Goal: Task Accomplishment & Management: Manage account settings

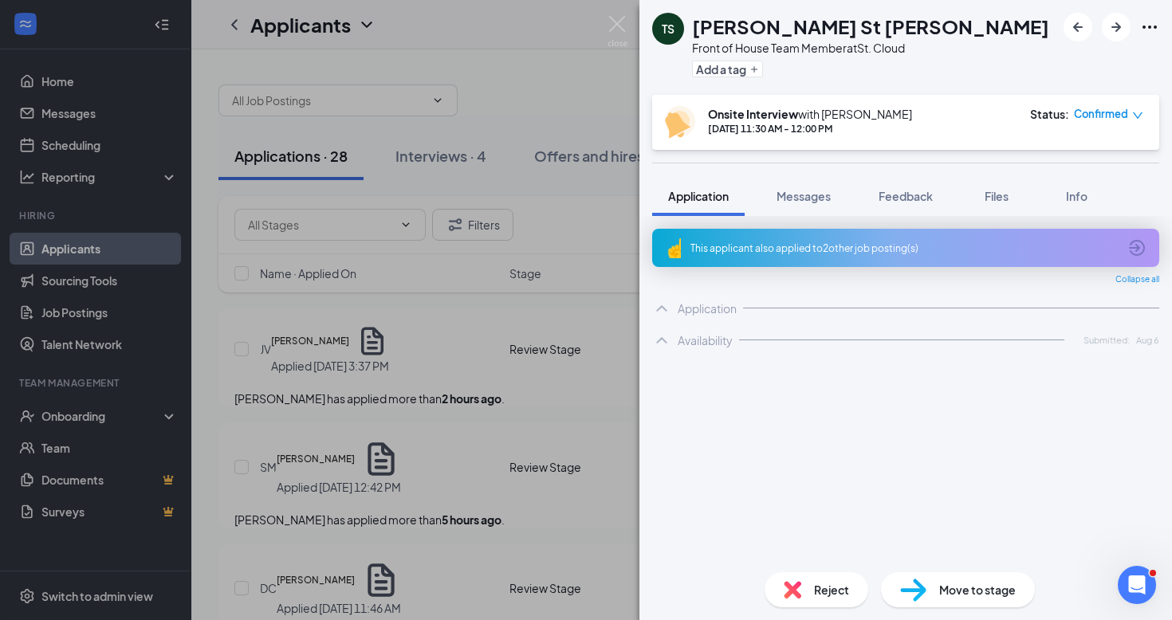
click at [604, 14] on div "[PERSON_NAME] St [PERSON_NAME] Front of House Team Member at [GEOGRAPHIC_DATA] …" at bounding box center [586, 310] width 1172 height 620
click at [625, 23] on div "Applicants LW" at bounding box center [681, 24] width 981 height 49
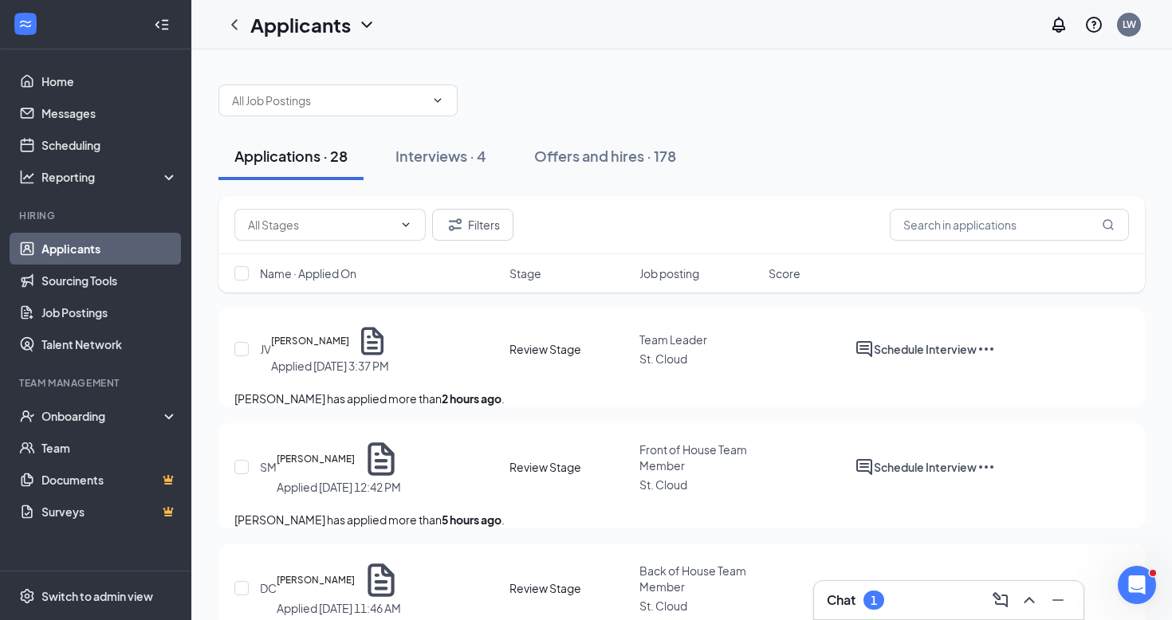
click at [879, 588] on div "Chat 1" at bounding box center [949, 601] width 244 height 26
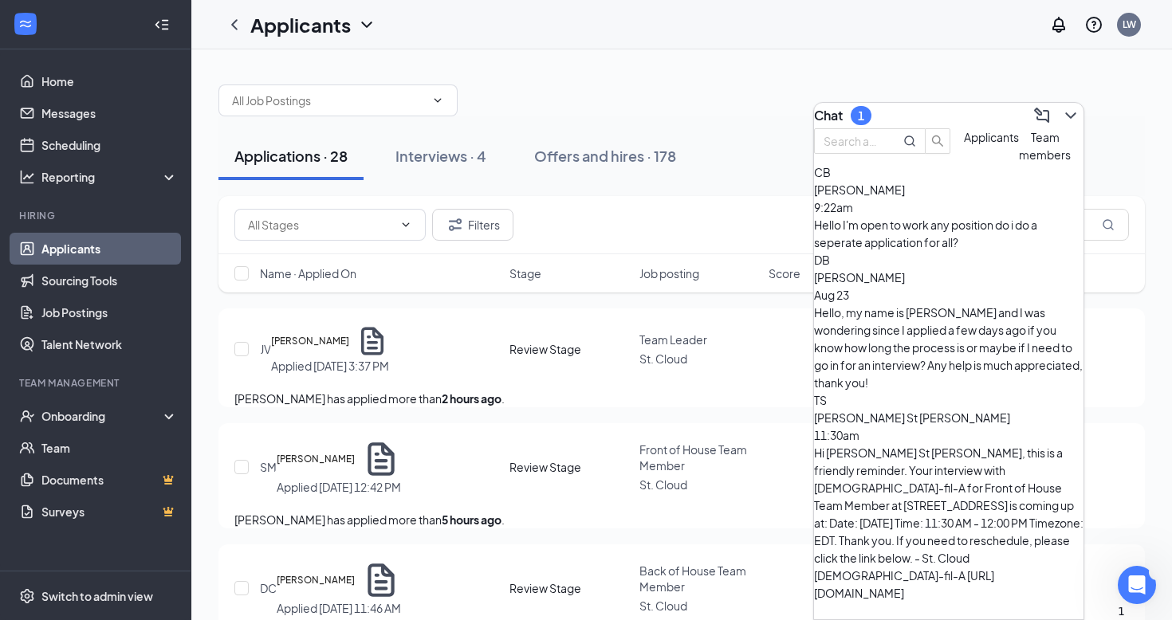
click at [932, 251] on div "CB [PERSON_NAME] 9:22am Hello I'm open to work any position do i do a seperate …" at bounding box center [949, 207] width 270 height 88
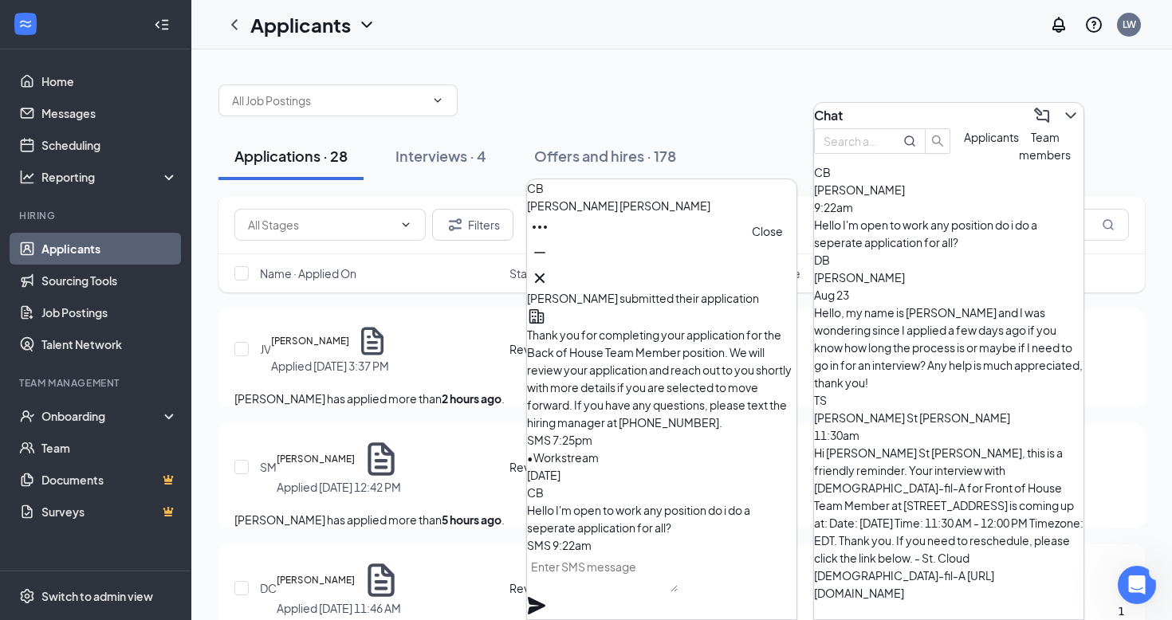
click at [549, 273] on icon "Cross" at bounding box center [539, 278] width 19 height 19
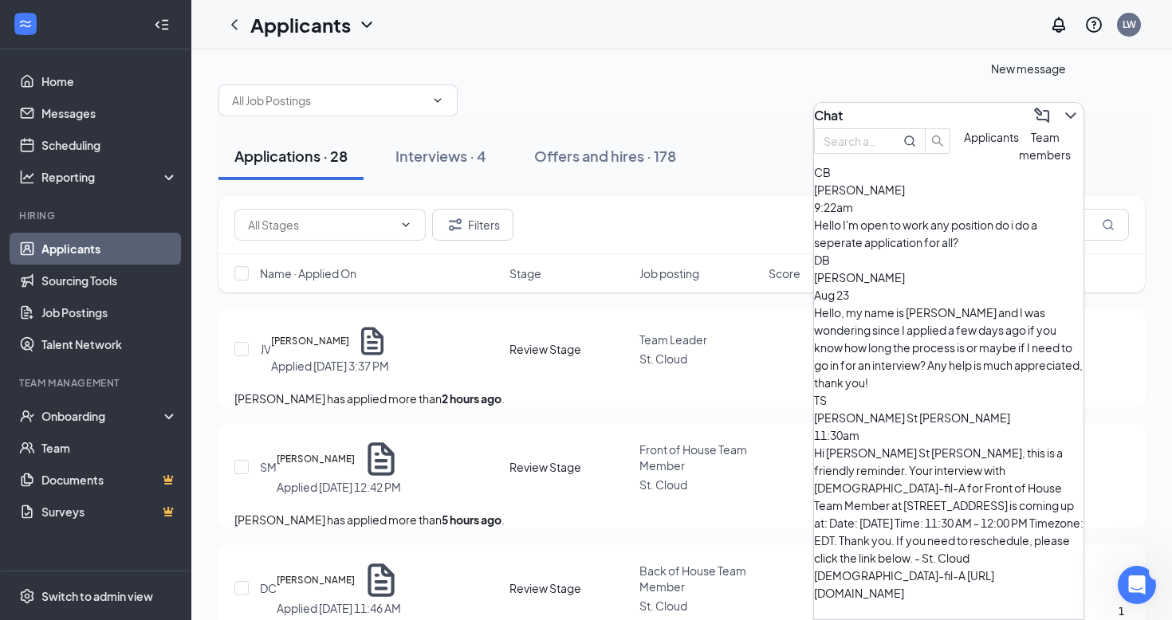
click at [1061, 114] on icon "ChevronDown" at bounding box center [1070, 115] width 19 height 19
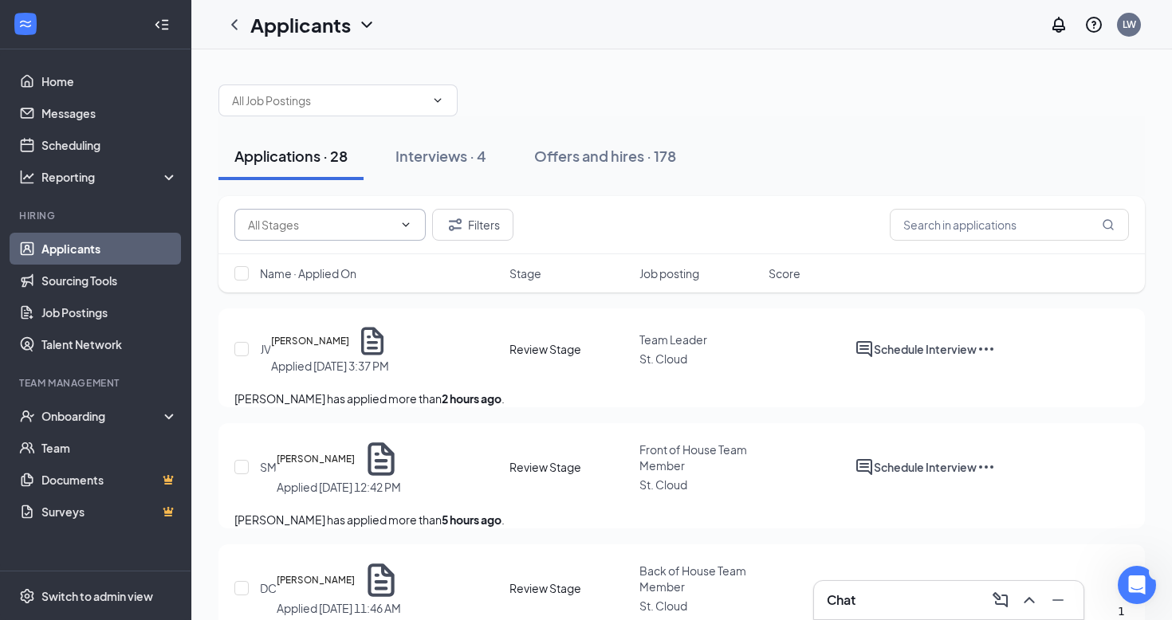
click at [336, 222] on input "text" at bounding box center [320, 225] width 145 height 18
click at [304, 262] on div "Availability (5)" at bounding box center [268, 253] width 69 height 18
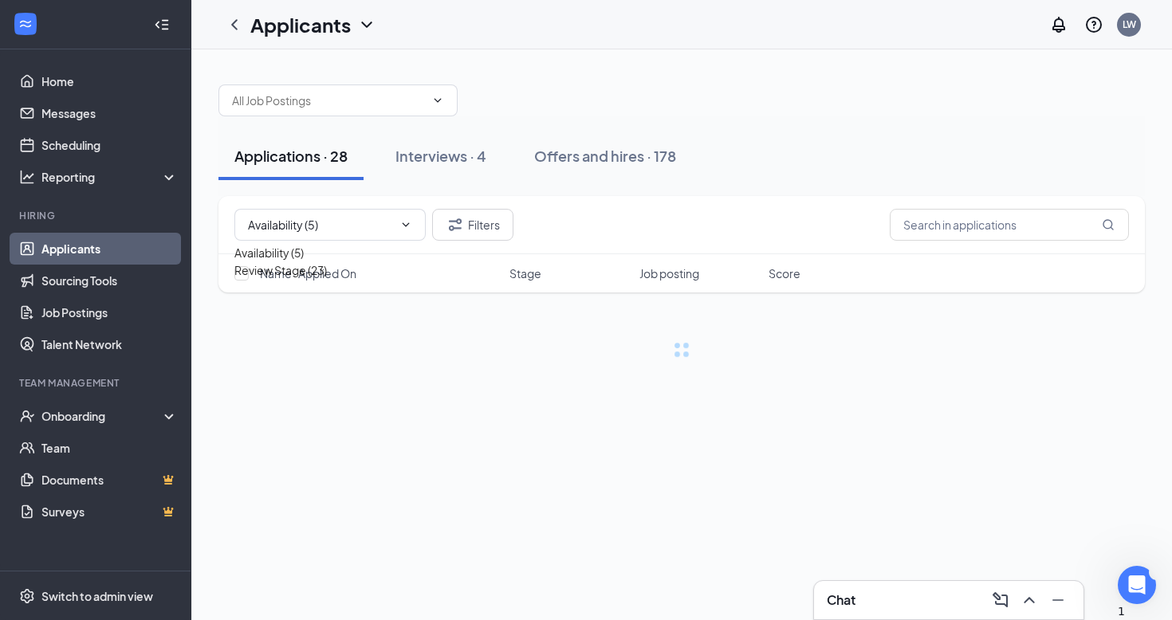
type input "Availability (5)"
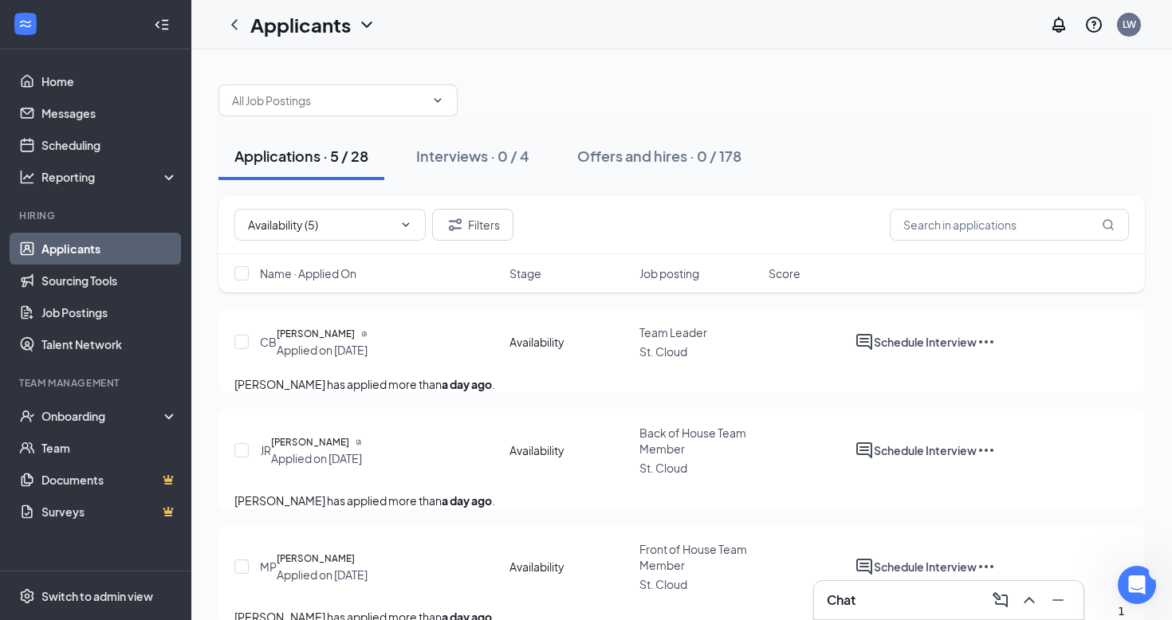
click at [996, 338] on icon "Ellipses" at bounding box center [986, 341] width 19 height 19
click at [1124, 608] on span "1" at bounding box center [1120, 615] width 8 height 14
click at [738, 182] on div "Applications · 5 / 28 Interviews · 0 / 4 Offers and hires · 0 / 178" at bounding box center [681, 156] width 927 height 80
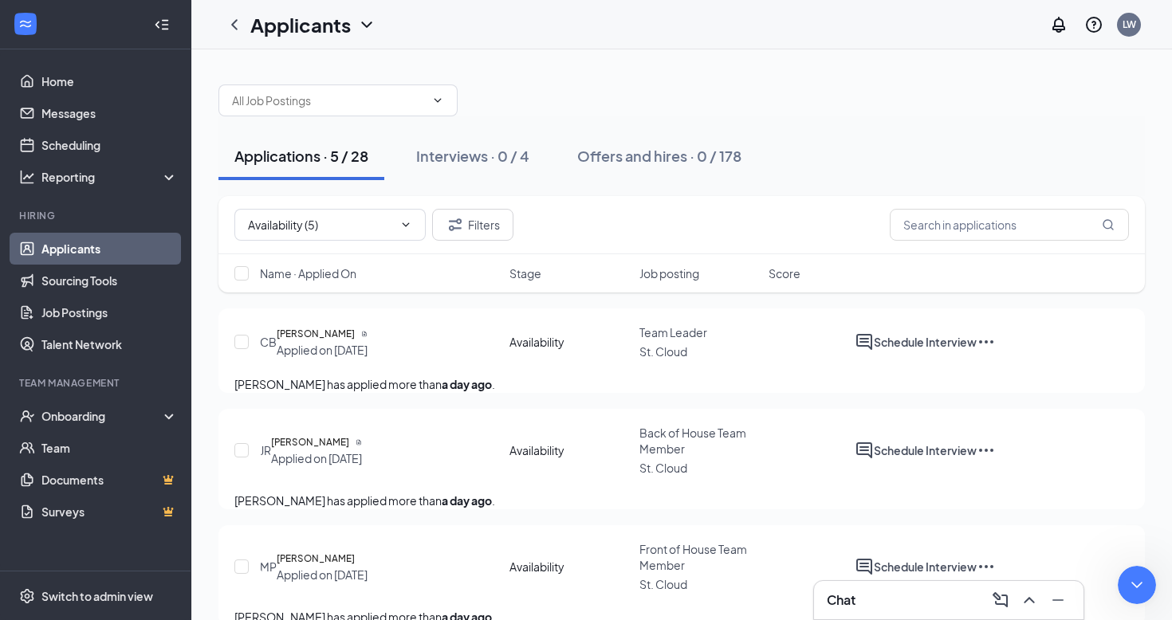
click at [349, 451] on h5 "[PERSON_NAME]" at bounding box center [310, 443] width 78 height 16
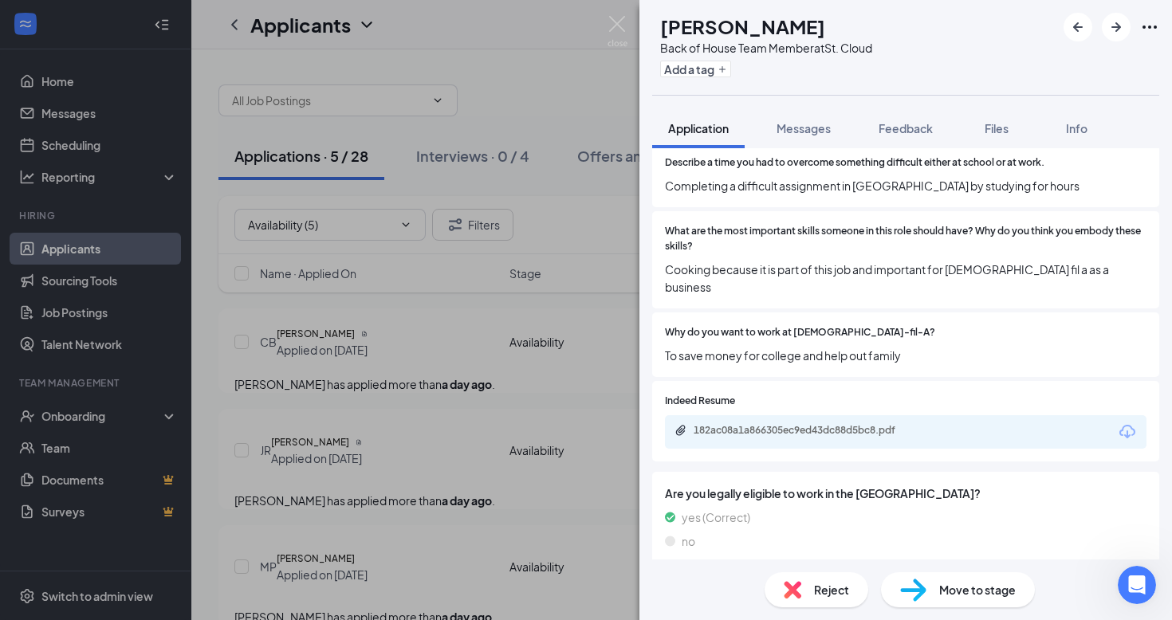
scroll to position [1075, 0]
click at [840, 600] on div "Reject" at bounding box center [817, 589] width 104 height 35
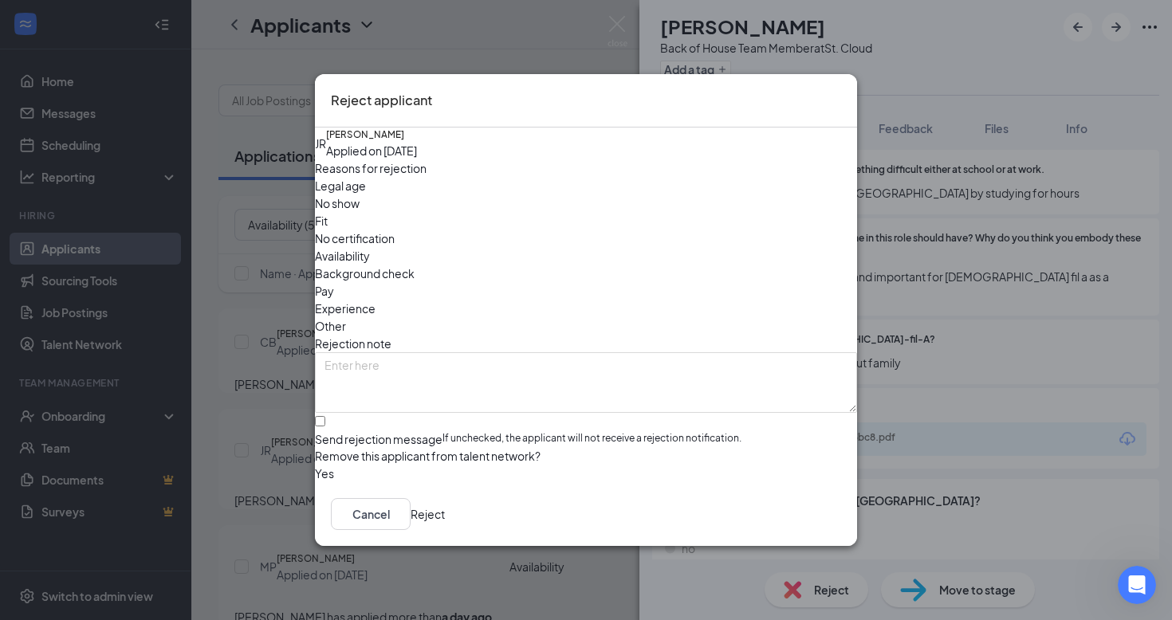
click at [457, 431] on div "Send rejection message If unchecked, the applicant will not receive a rejection…" at bounding box center [586, 439] width 542 height 16
click at [325, 416] on input "Send rejection message If unchecked, the applicant will not receive a rejection…" at bounding box center [320, 421] width 10 height 10
checkbox input "true"
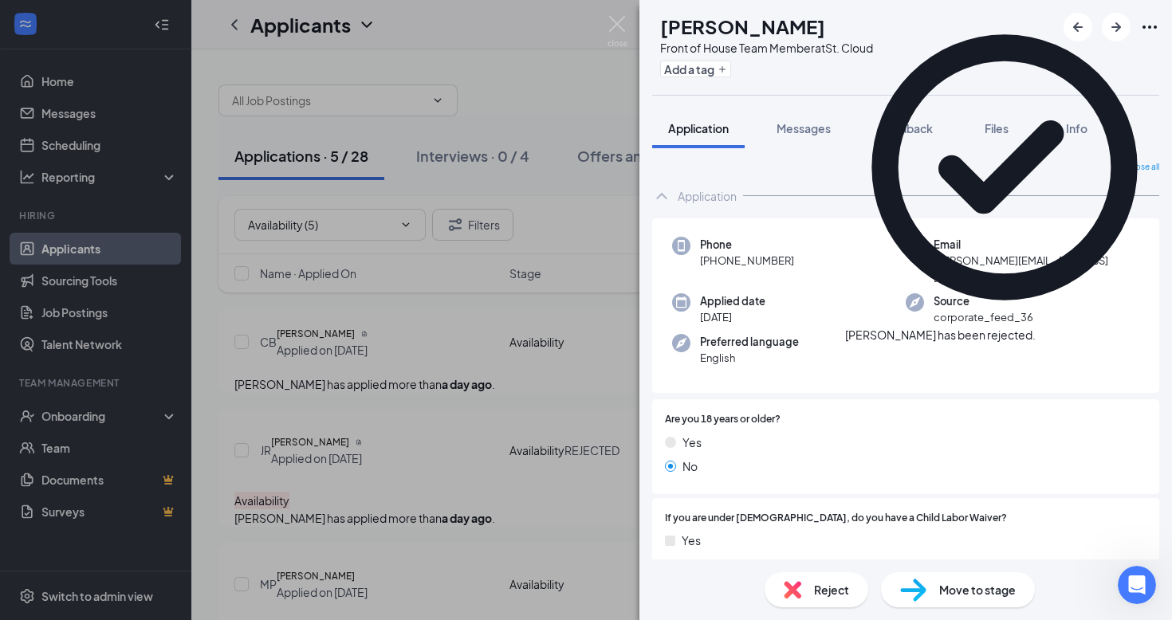
click at [1036, 327] on icon "Cross" at bounding box center [1036, 327] width 0 height 0
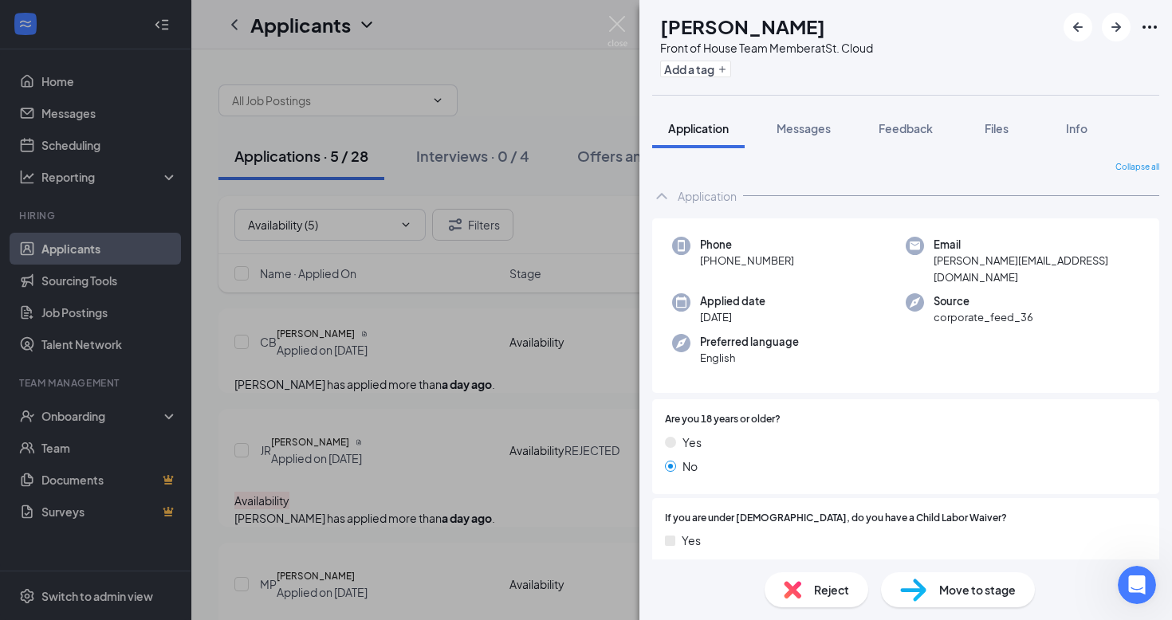
click at [369, 334] on div "MP [PERSON_NAME] Front of House Team Member at [GEOGRAPHIC_DATA] Add a tag Appl…" at bounding box center [586, 310] width 1172 height 620
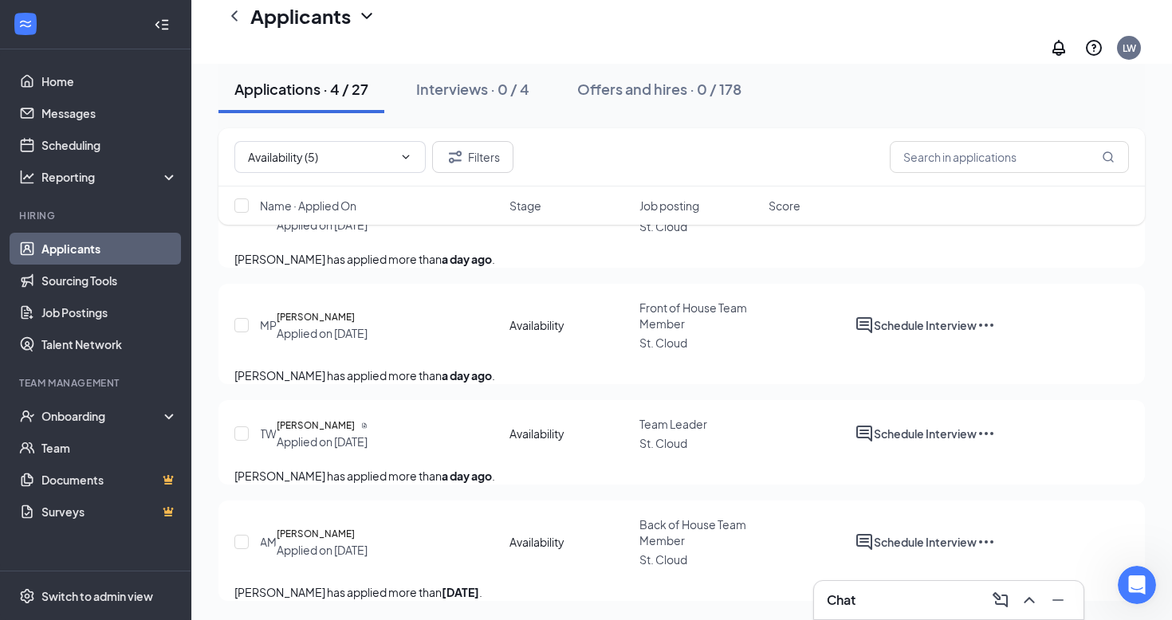
scroll to position [221, 0]
click at [996, 533] on icon "Ellipses" at bounding box center [986, 542] width 19 height 19
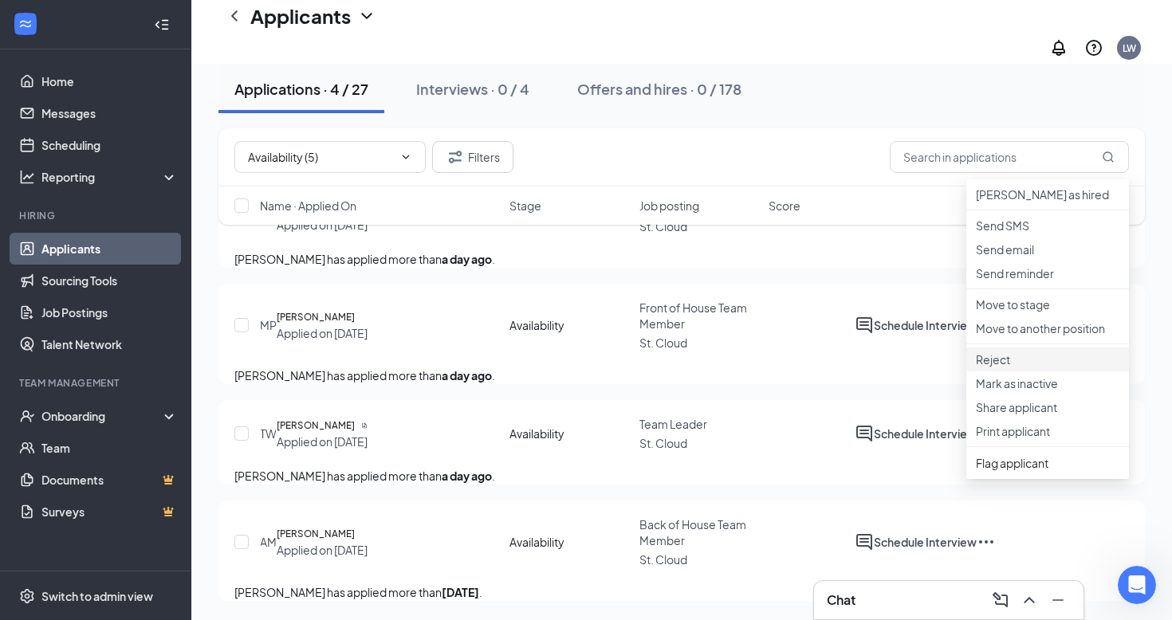
click at [1041, 352] on p "Reject" at bounding box center [1048, 360] width 144 height 16
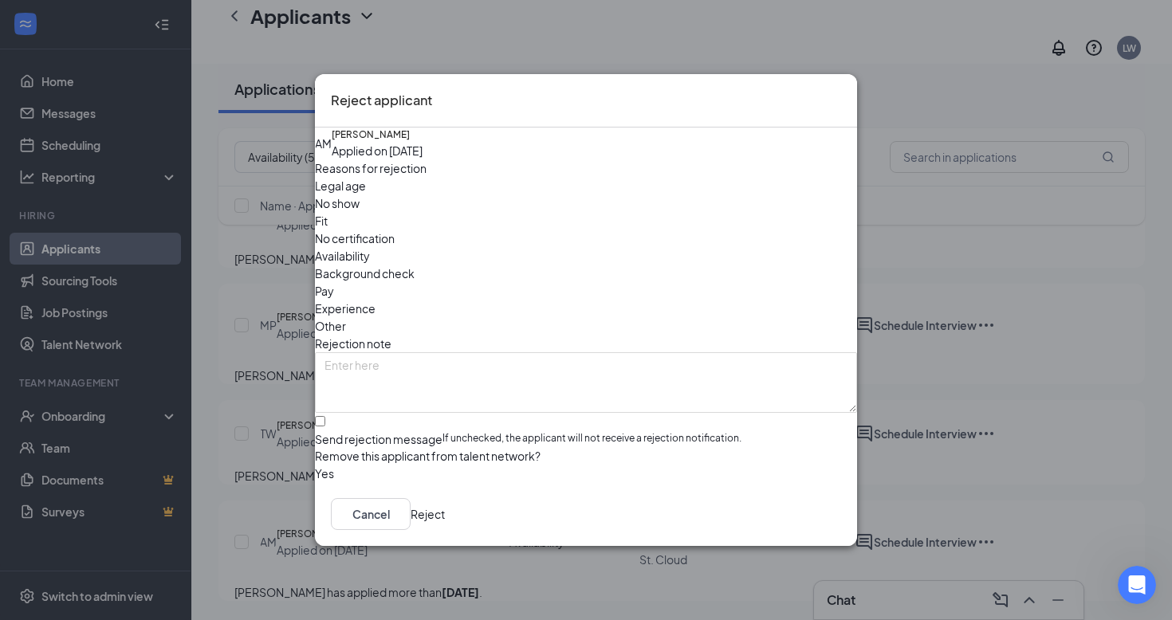
click at [419, 431] on div "Send rejection message" at bounding box center [379, 439] width 128 height 16
click at [325, 416] on input "Send rejection message If unchecked, the applicant will not receive a rejection…" at bounding box center [320, 421] width 10 height 10
checkbox input "true"
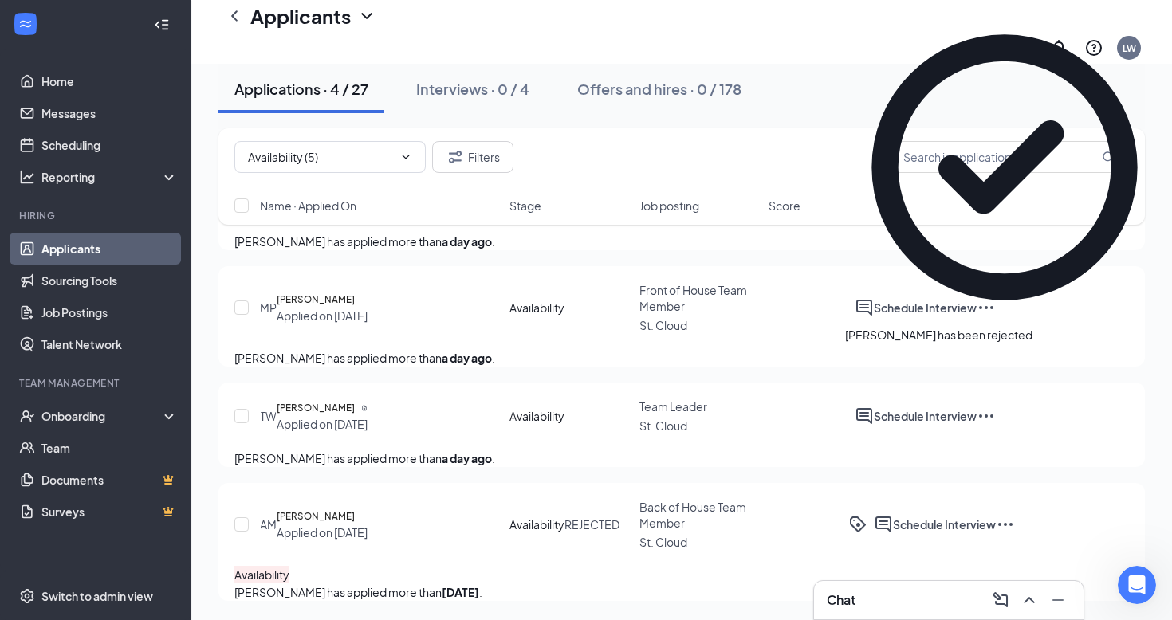
click at [996, 407] on icon "Ellipses" at bounding box center [986, 416] width 19 height 19
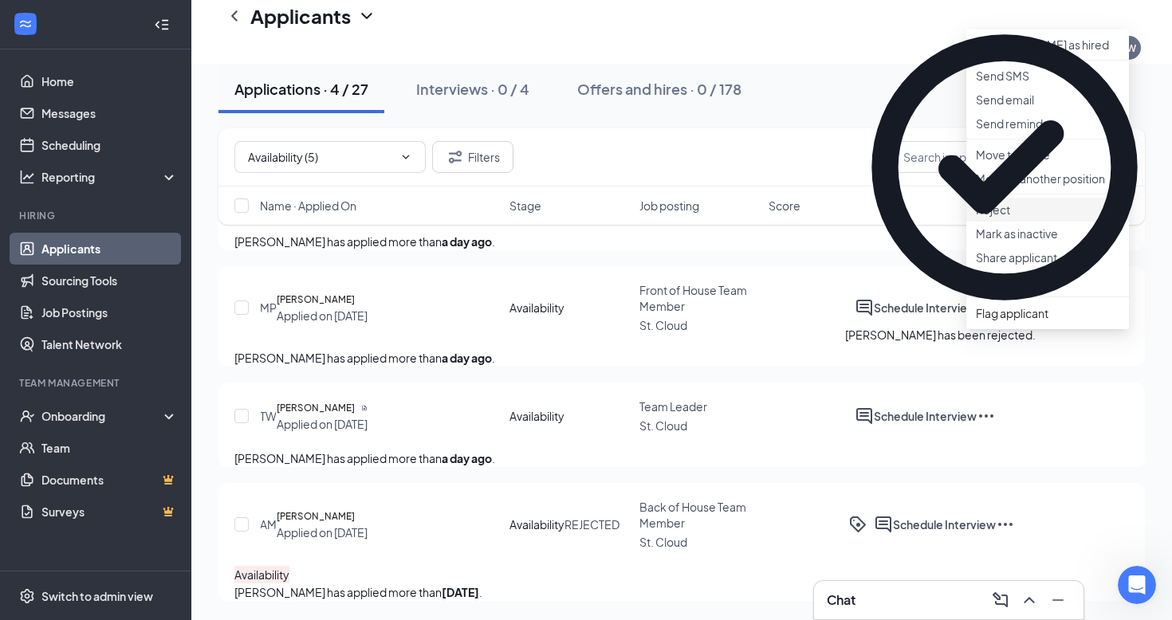
click at [989, 214] on li "Reject" at bounding box center [1047, 210] width 163 height 24
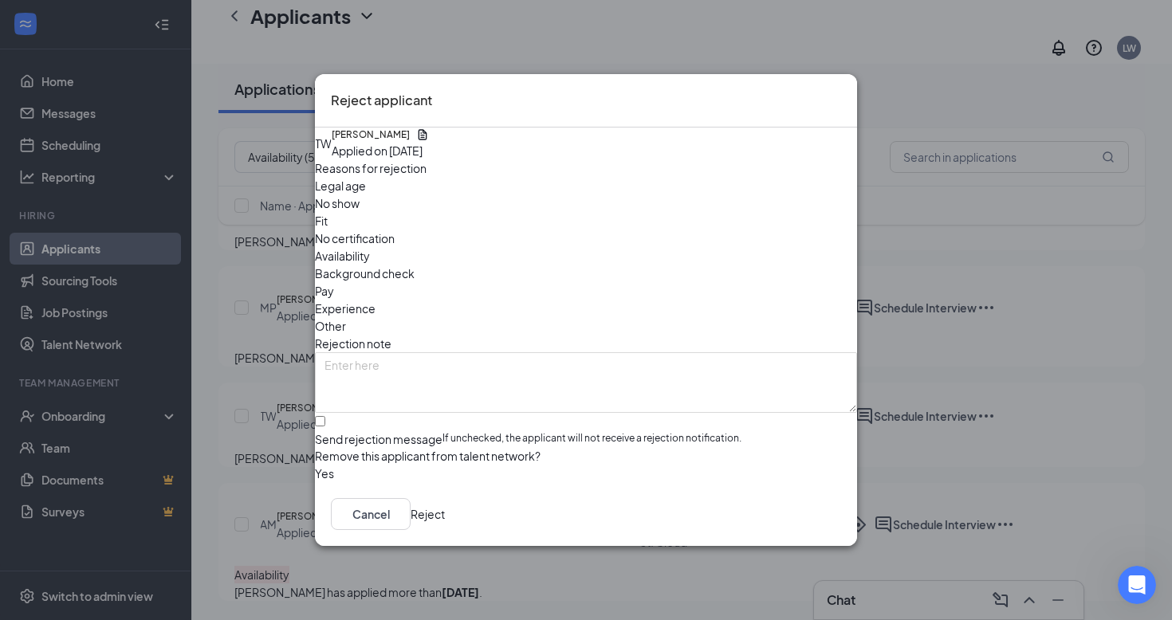
click at [443, 431] on div "Send rejection message" at bounding box center [379, 439] width 128 height 16
click at [325, 416] on input "Send rejection message If unchecked, the applicant will not receive a rejection…" at bounding box center [320, 421] width 10 height 10
checkbox input "true"
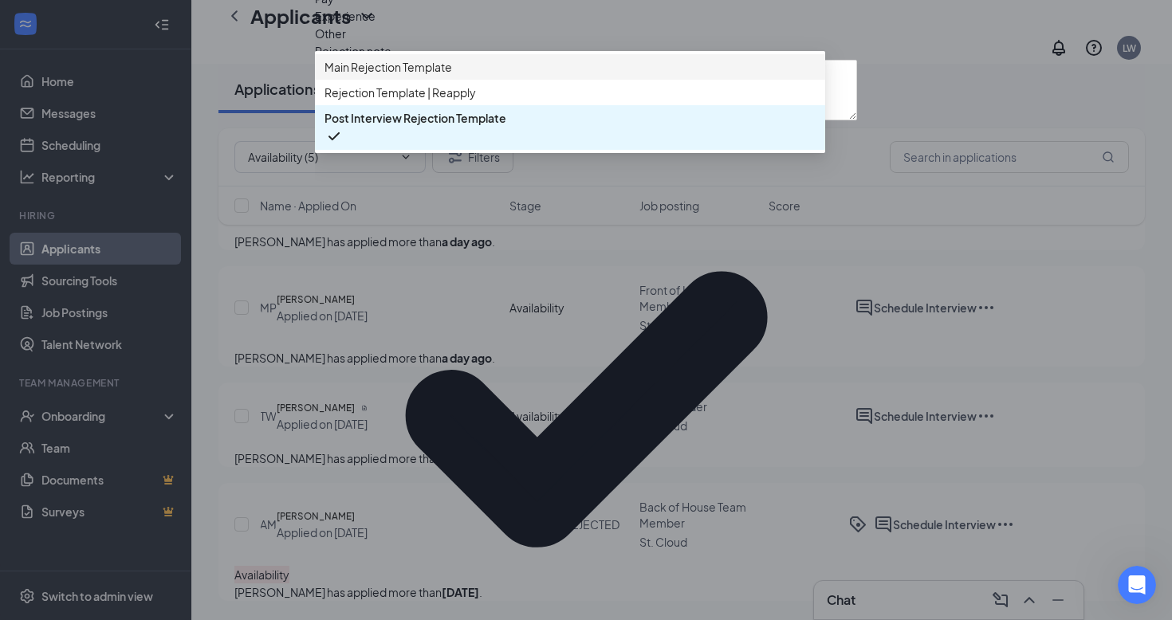
click at [498, 76] on span "Main Rejection Template" at bounding box center [570, 67] width 491 height 18
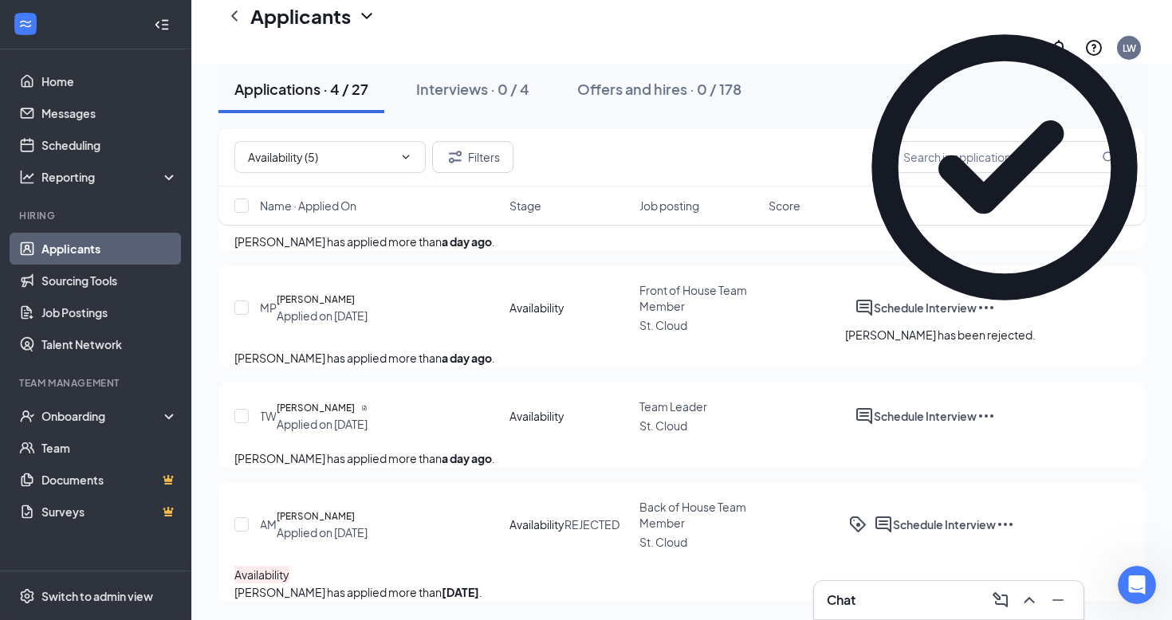
scroll to position [0, 0]
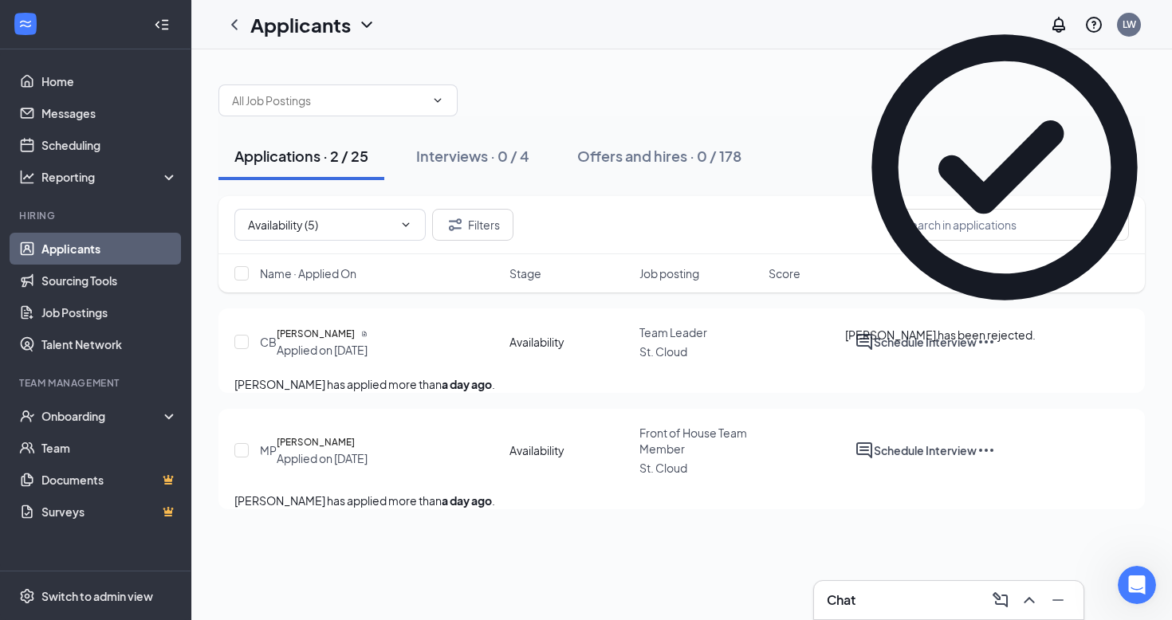
click at [996, 460] on icon "Ellipses" at bounding box center [986, 450] width 19 height 19
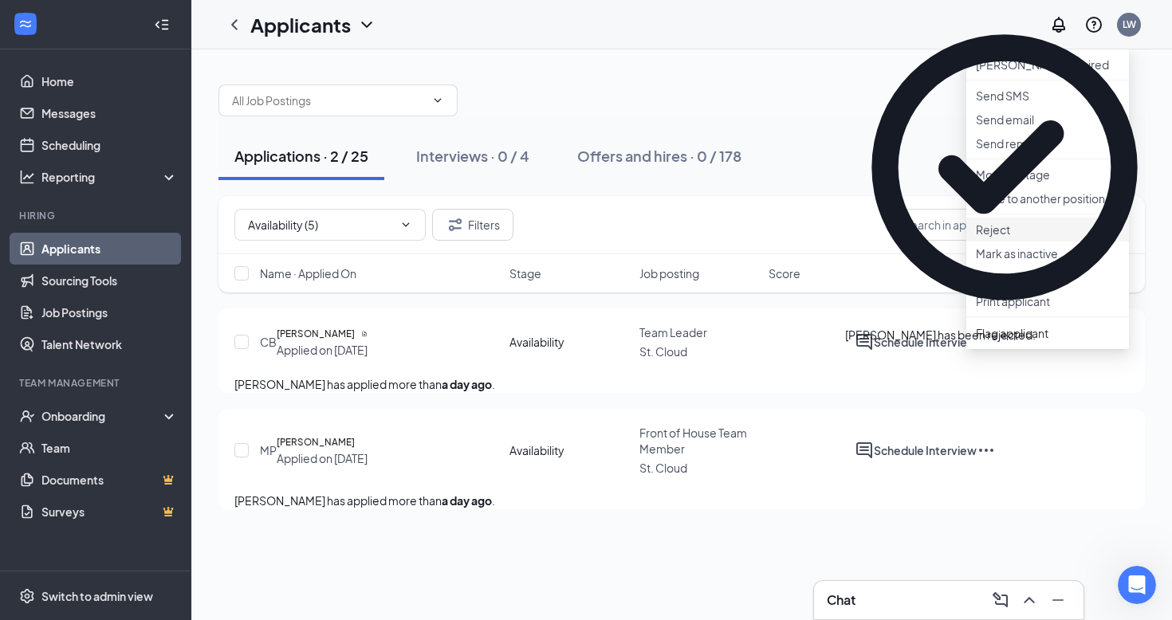
click at [1030, 242] on li "Reject" at bounding box center [1047, 230] width 163 height 24
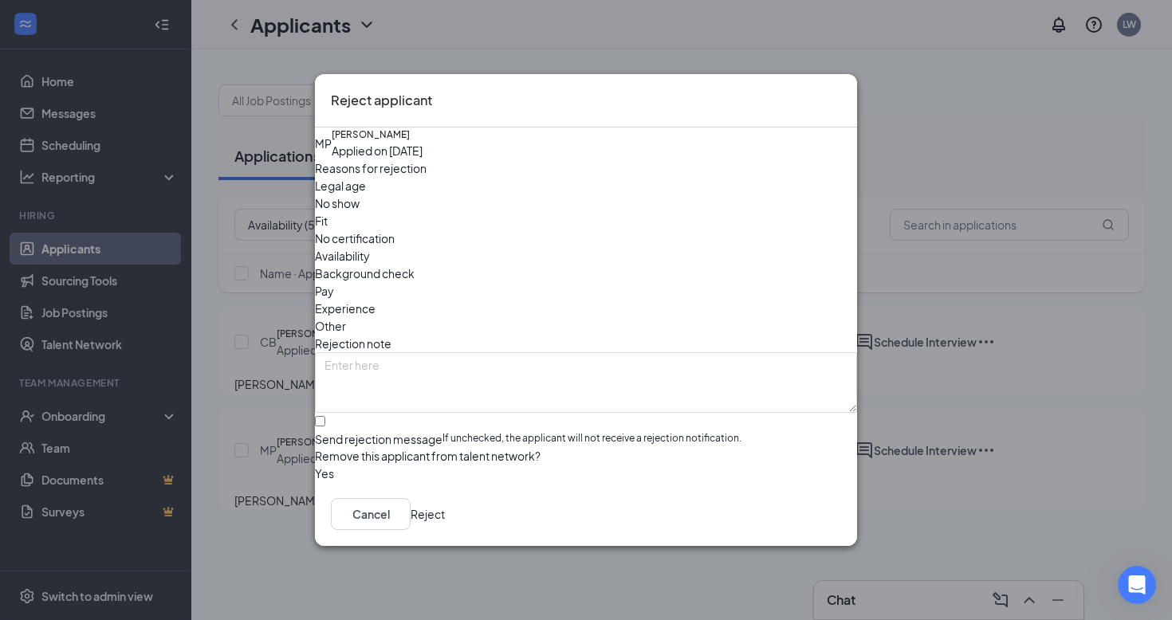
click at [435, 431] on div "Send rejection message" at bounding box center [379, 439] width 128 height 16
click at [325, 416] on input "Send rejection message If unchecked, the applicant will not receive a rejection…" at bounding box center [320, 421] width 10 height 10
checkbox input "true"
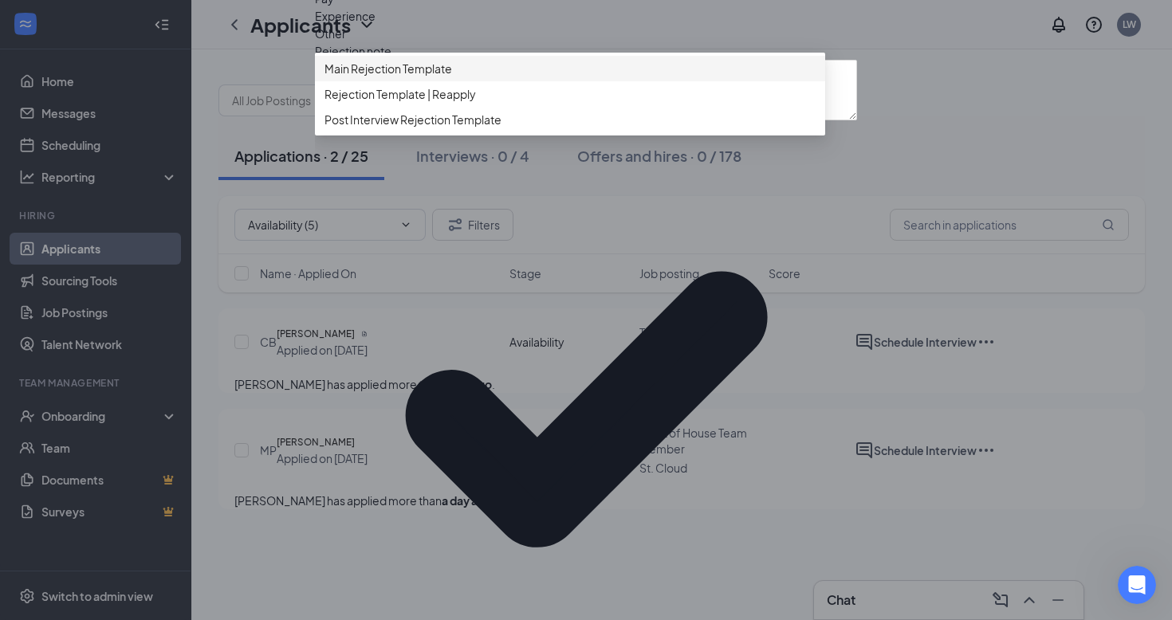
click at [447, 77] on span "Main Rejection Template" at bounding box center [389, 69] width 128 height 18
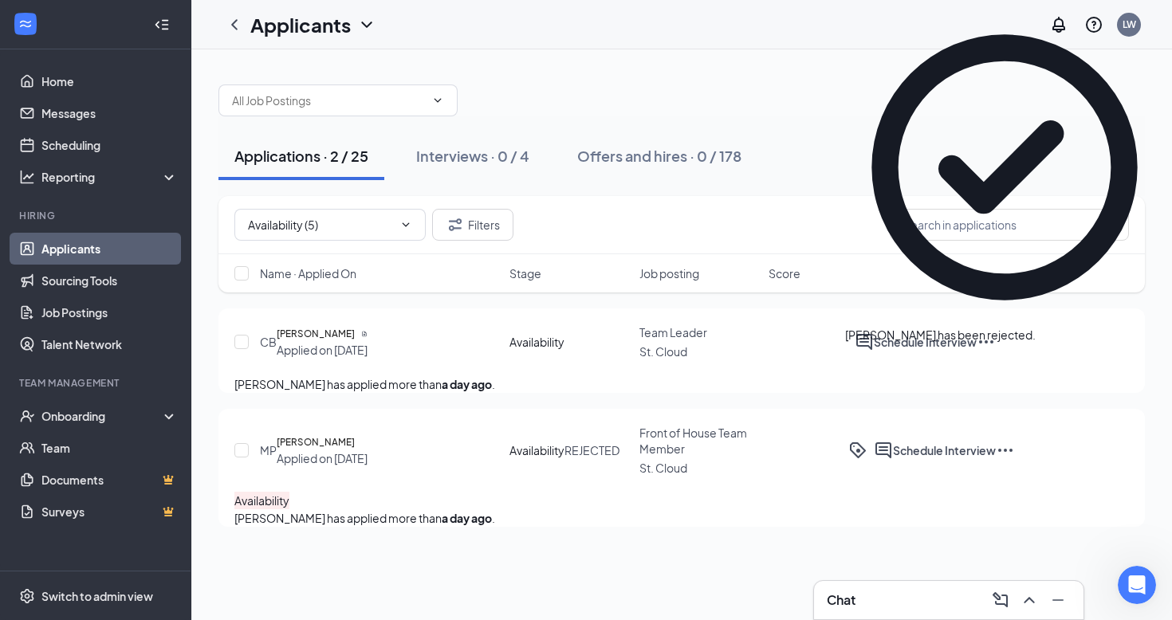
click at [996, 340] on icon "Ellipses" at bounding box center [986, 341] width 19 height 19
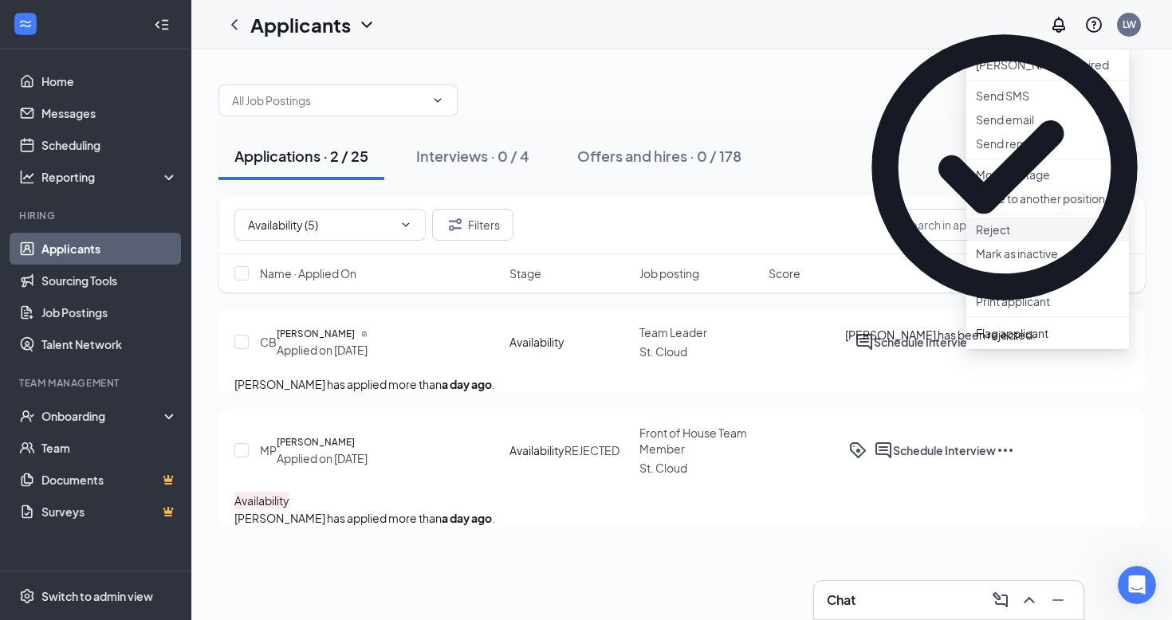
click at [992, 242] on li "Reject" at bounding box center [1047, 230] width 163 height 24
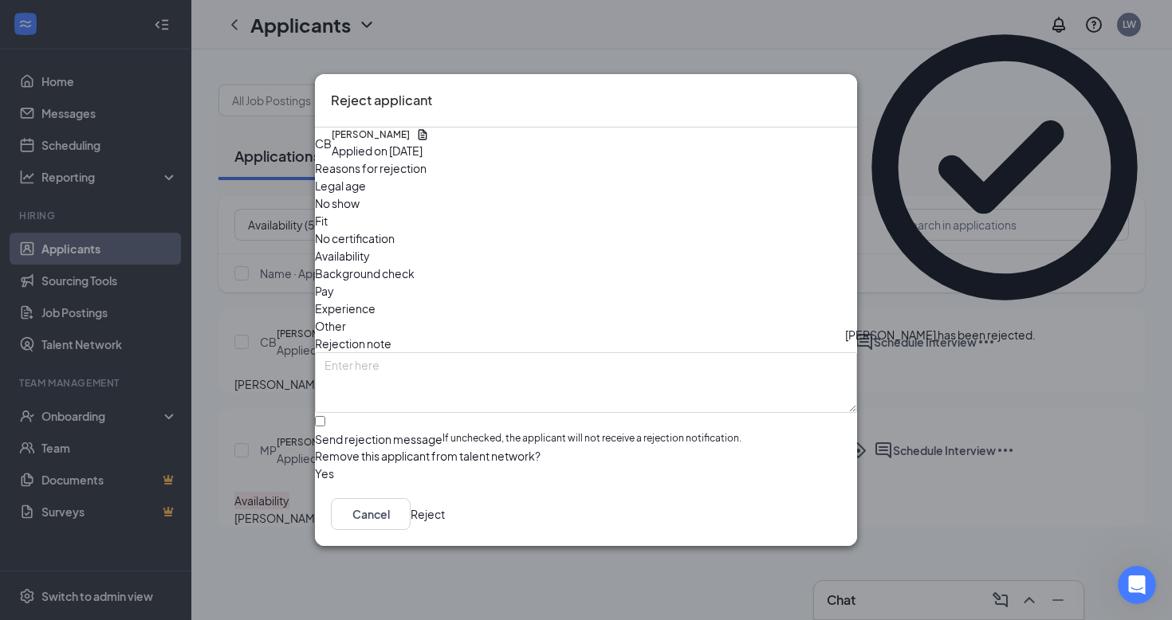
click at [443, 431] on span "If unchecked, the applicant will not receive a rejection notification." at bounding box center [592, 439] width 299 height 16
click at [325, 416] on input "Send rejection message If unchecked, the applicant will not receive a rejection…" at bounding box center [320, 421] width 10 height 10
checkbox input "true"
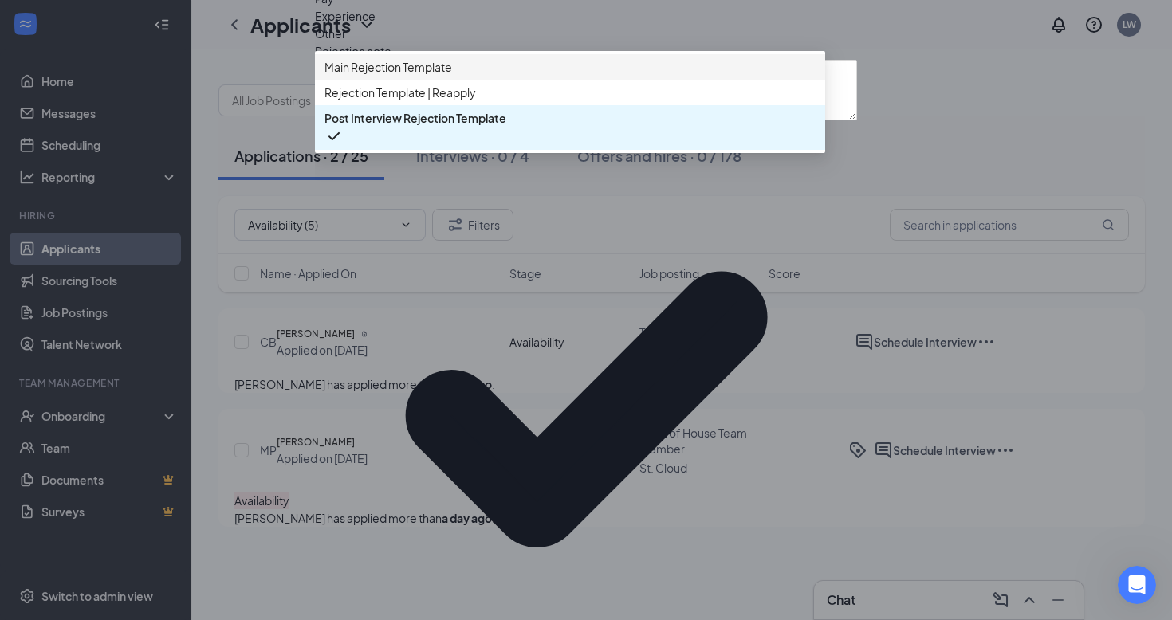
click at [417, 76] on span "Main Rejection Template" at bounding box center [389, 67] width 128 height 18
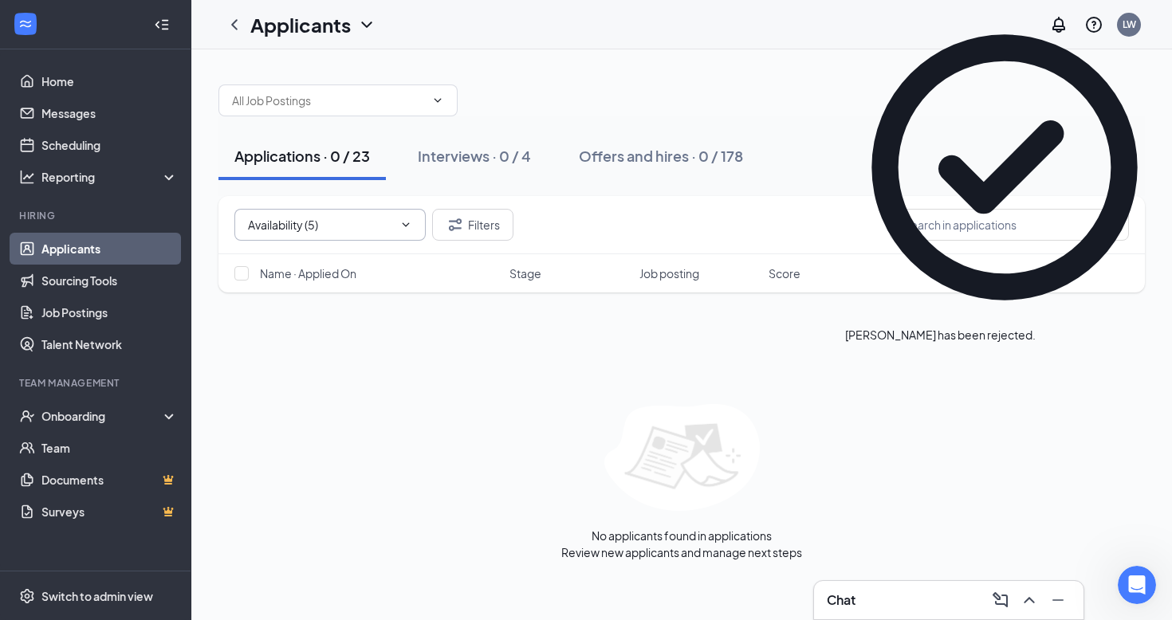
click at [409, 231] on span "Availability (5)" at bounding box center [329, 225] width 191 height 32
click at [327, 279] on div "Review Stage (23)" at bounding box center [280, 271] width 92 height 18
type input "Review Stage (23)"
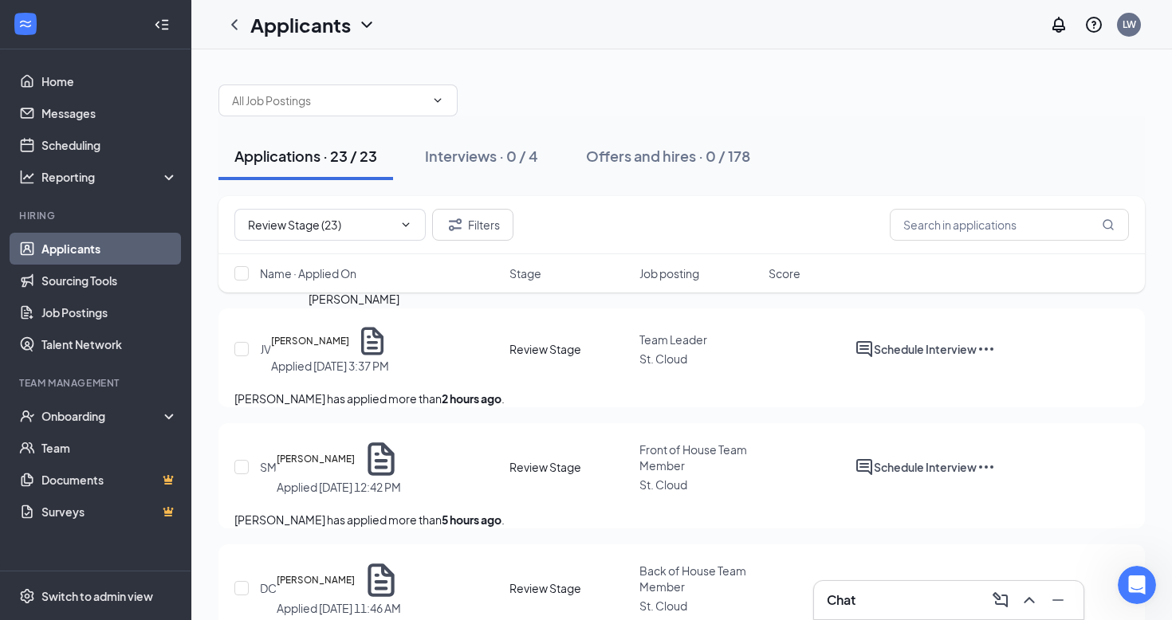
click at [349, 336] on h5 "[PERSON_NAME]" at bounding box center [310, 341] width 78 height 16
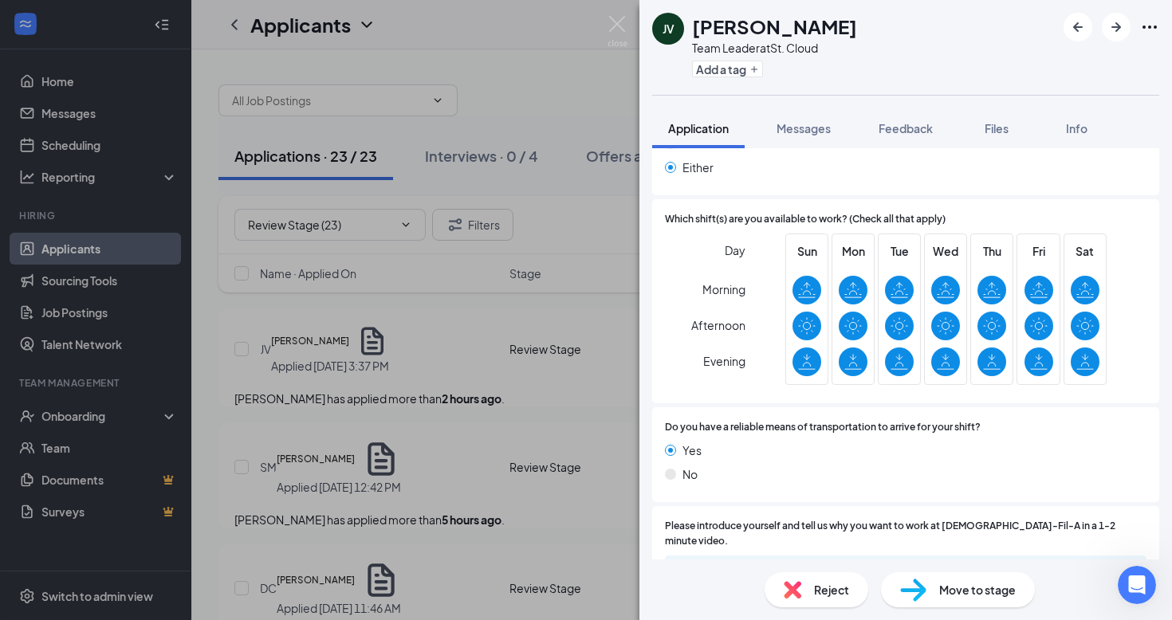
scroll to position [1609, 0]
click at [798, 598] on img at bounding box center [793, 590] width 18 height 18
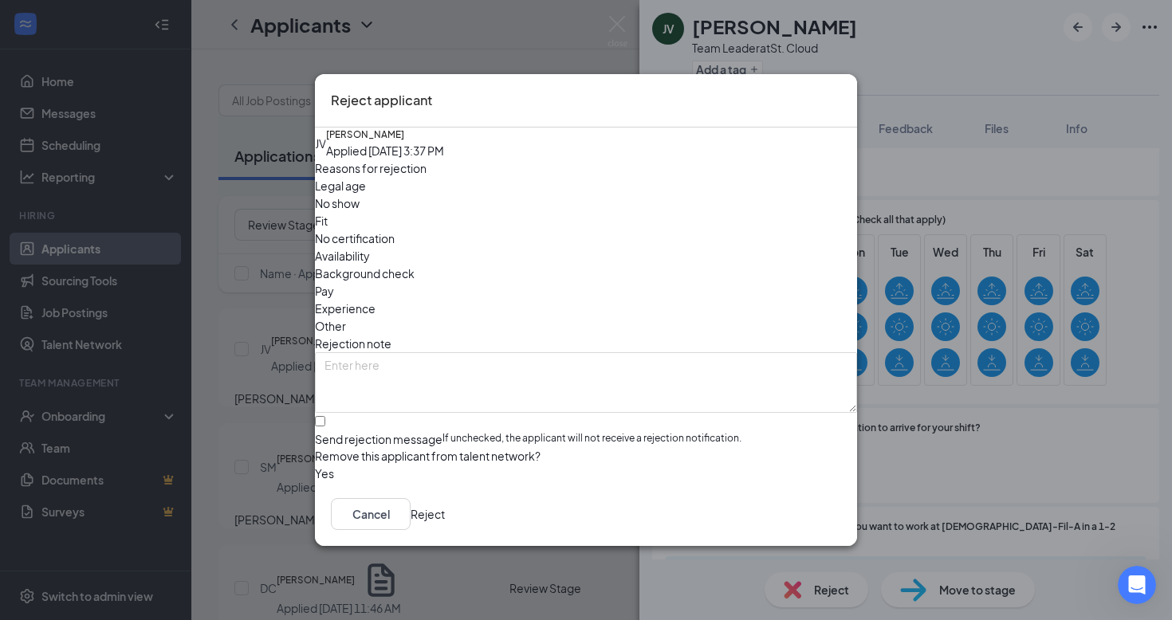
click at [349, 417] on label "Send rejection message If unchecked, the applicant will not receive a rejection…" at bounding box center [586, 432] width 542 height 30
click at [325, 416] on input "Send rejection message If unchecked, the applicant will not receive a rejection…" at bounding box center [320, 421] width 10 height 10
checkbox input "true"
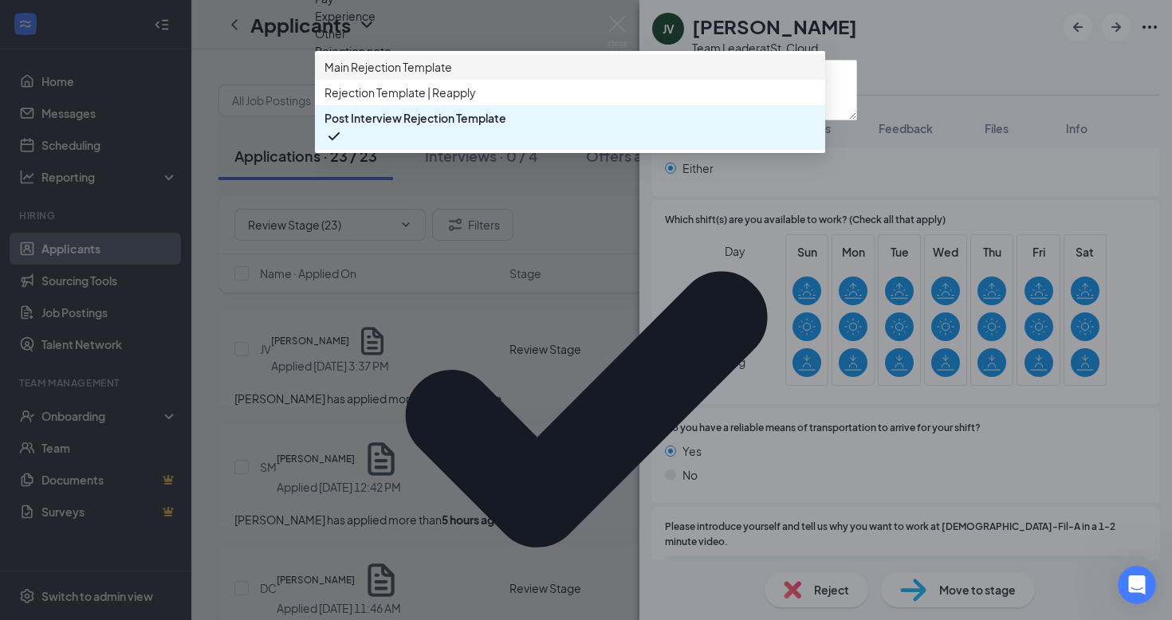
click at [439, 76] on span "Main Rejection Template" at bounding box center [389, 67] width 128 height 18
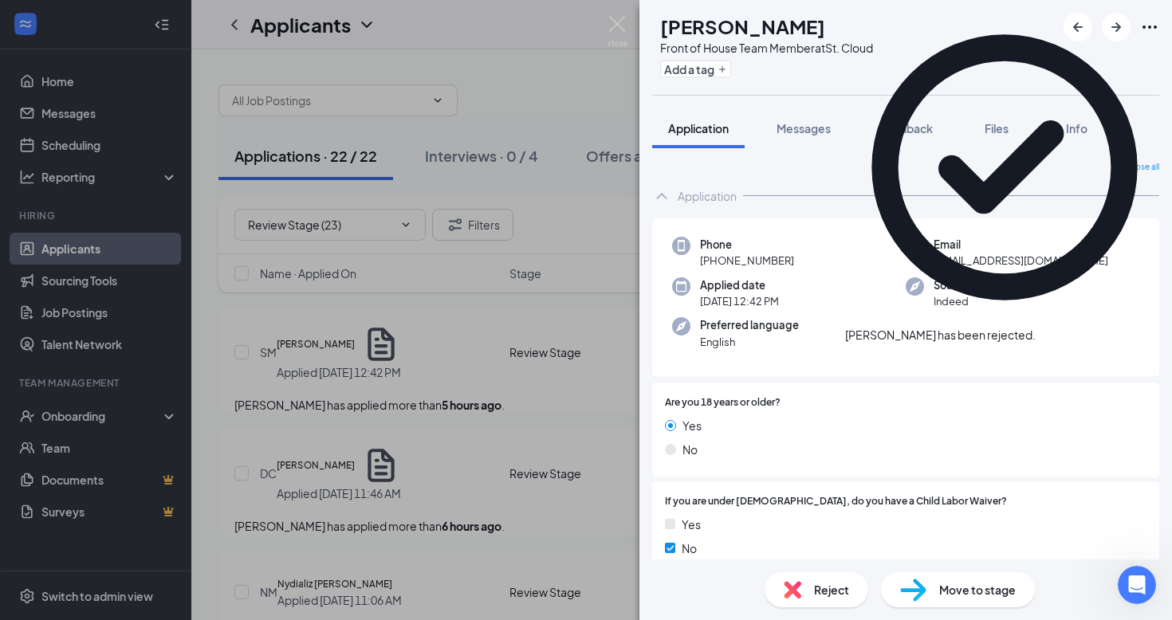
click at [1152, 18] on div "[PERSON_NAME] has been rejected." at bounding box center [1004, 176] width 319 height 336
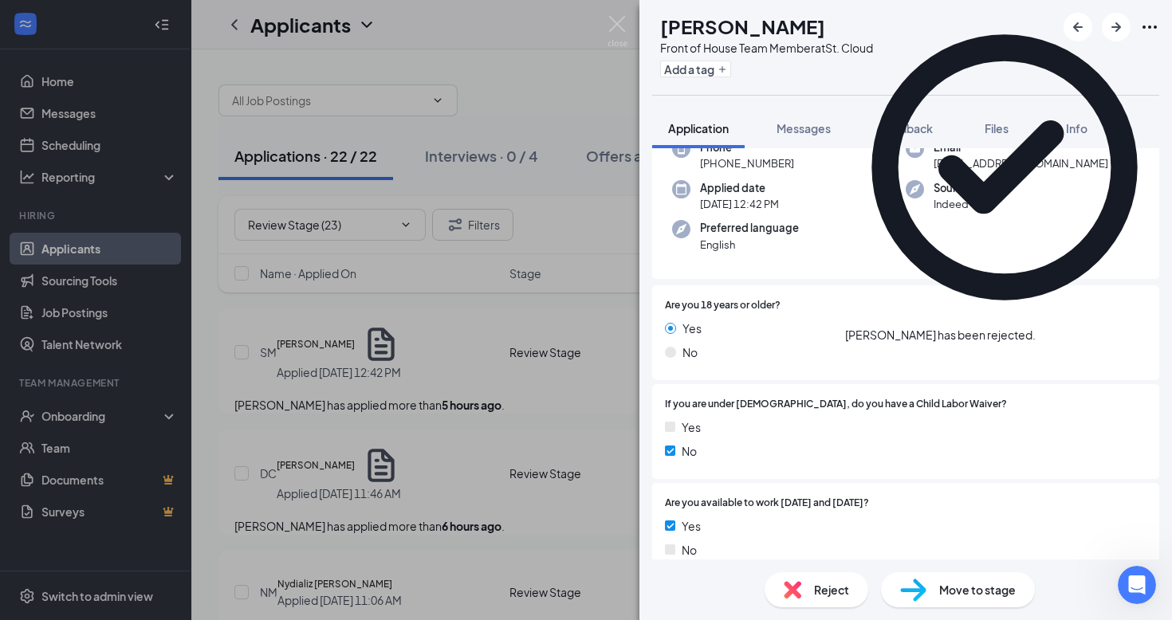
scroll to position [108, 0]
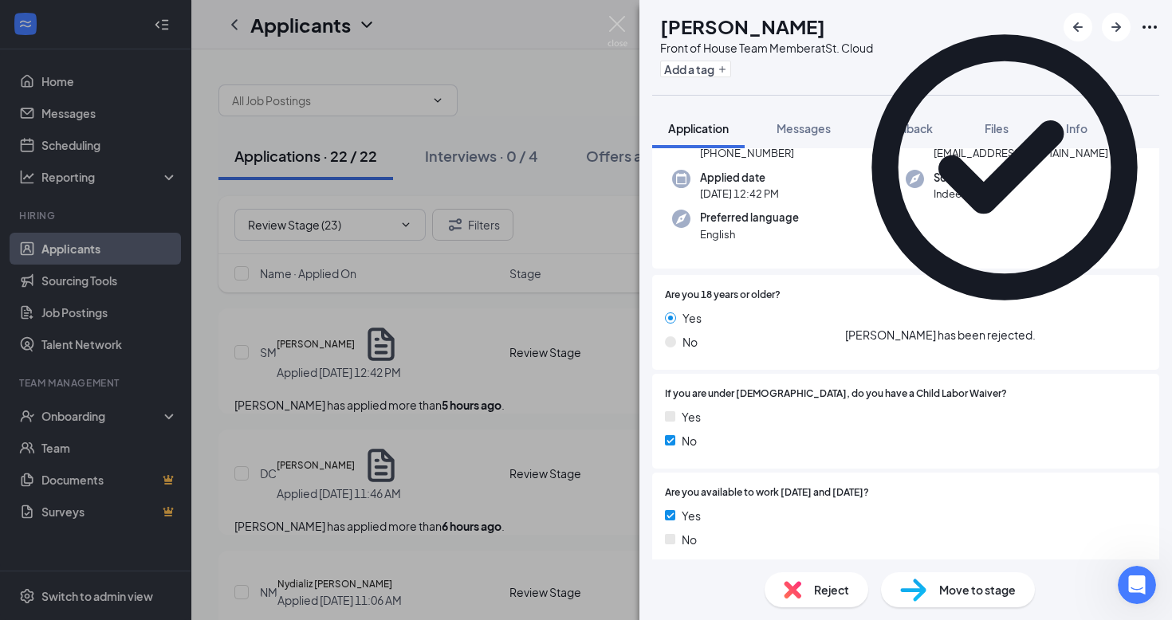
click at [1036, 327] on icon "Cross" at bounding box center [1036, 327] width 0 height 0
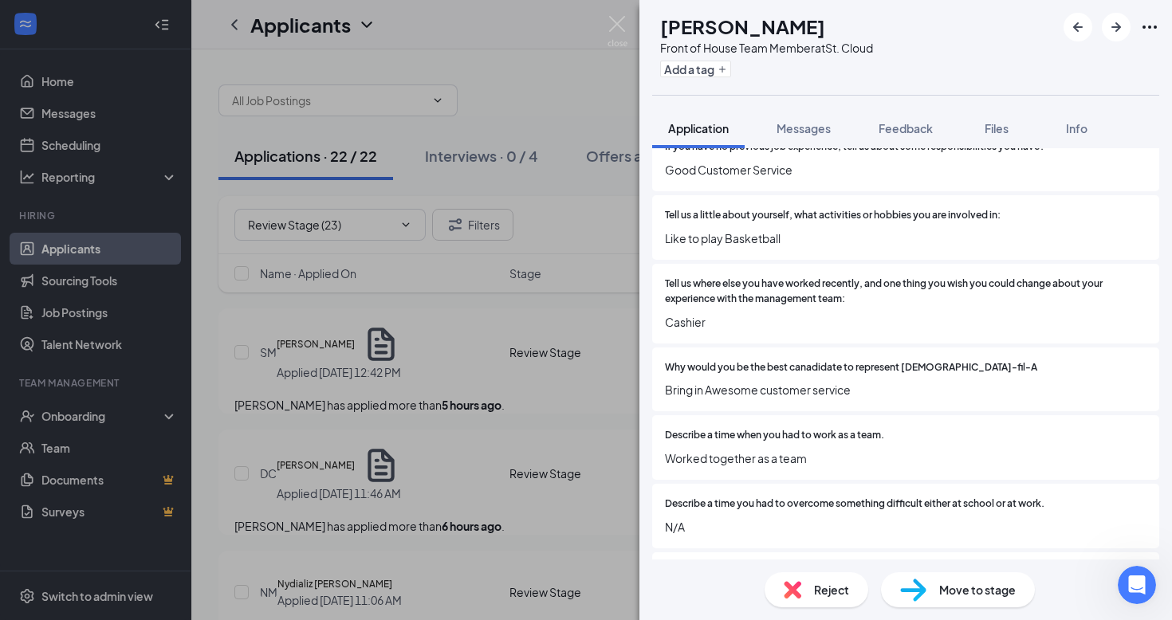
scroll to position [841, 0]
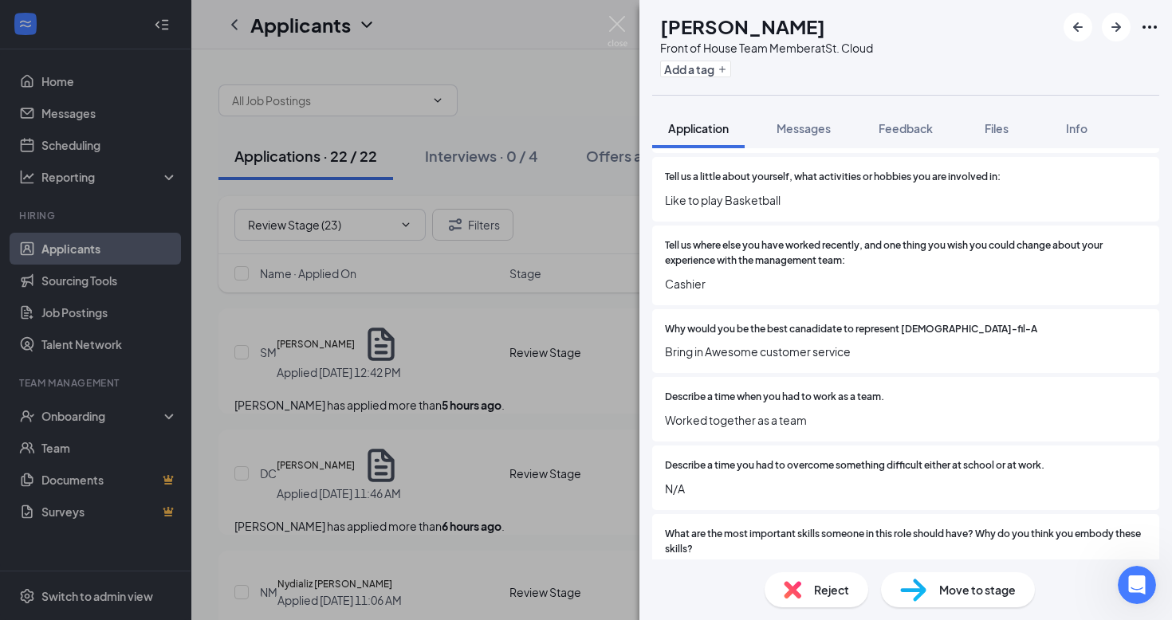
click at [830, 605] on div "Reject" at bounding box center [817, 589] width 104 height 35
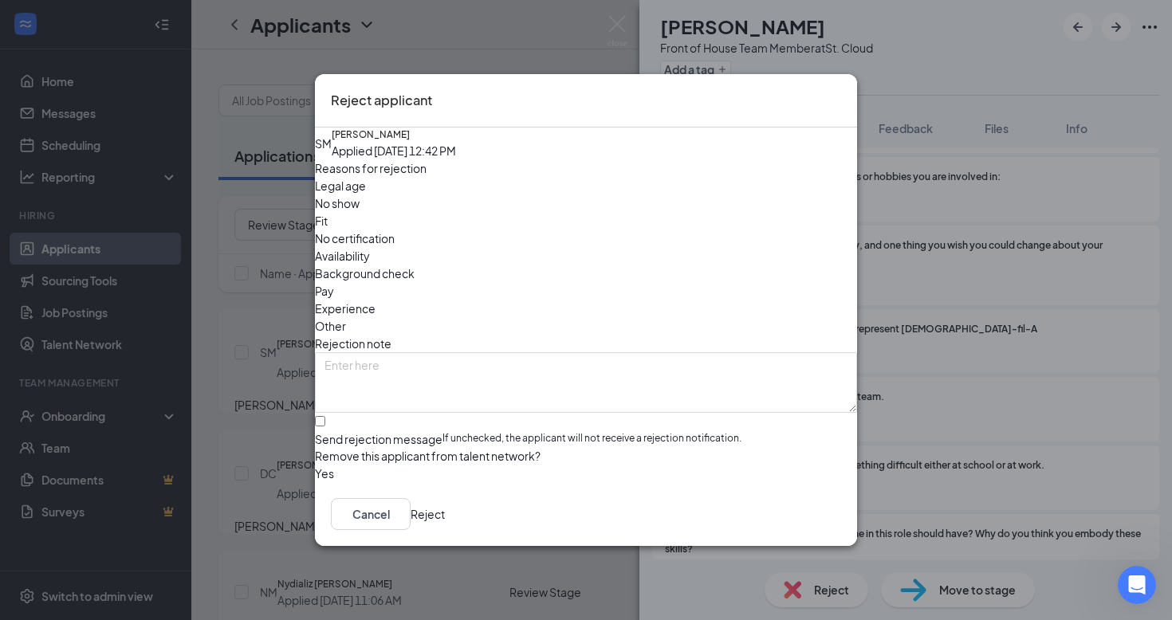
click at [443, 431] on span "If unchecked, the applicant will not receive a rejection notification." at bounding box center [592, 439] width 299 height 16
click at [325, 416] on input "Send rejection message If unchecked, the applicant will not receive a rejection…" at bounding box center [320, 421] width 10 height 10
checkbox input "true"
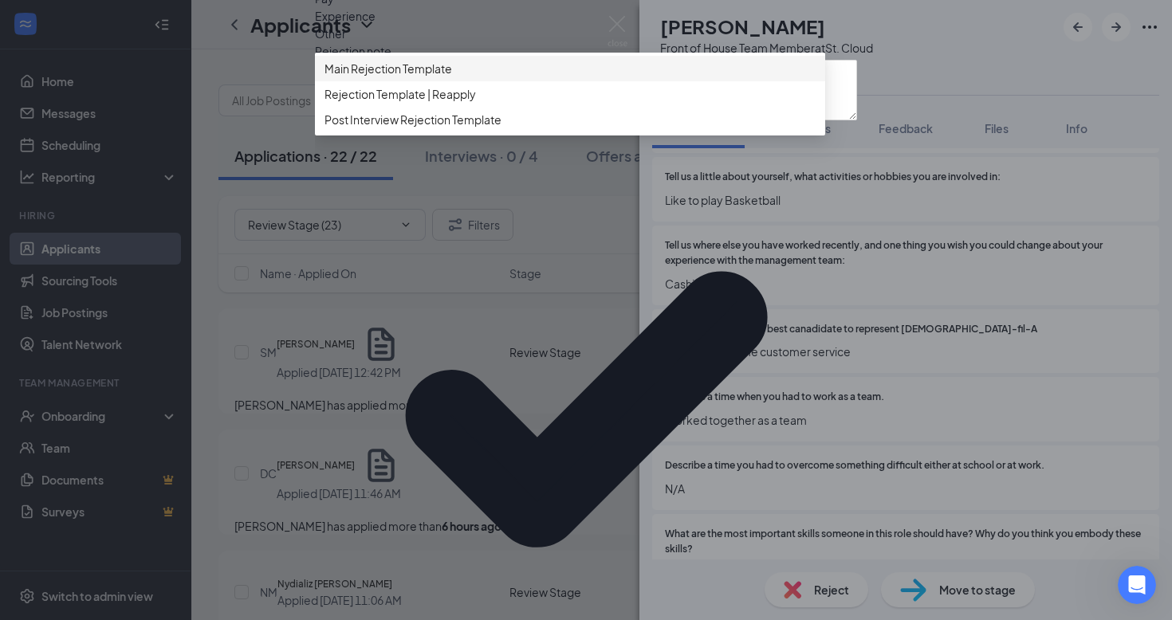
click at [451, 77] on span "Main Rejection Template" at bounding box center [389, 69] width 128 height 18
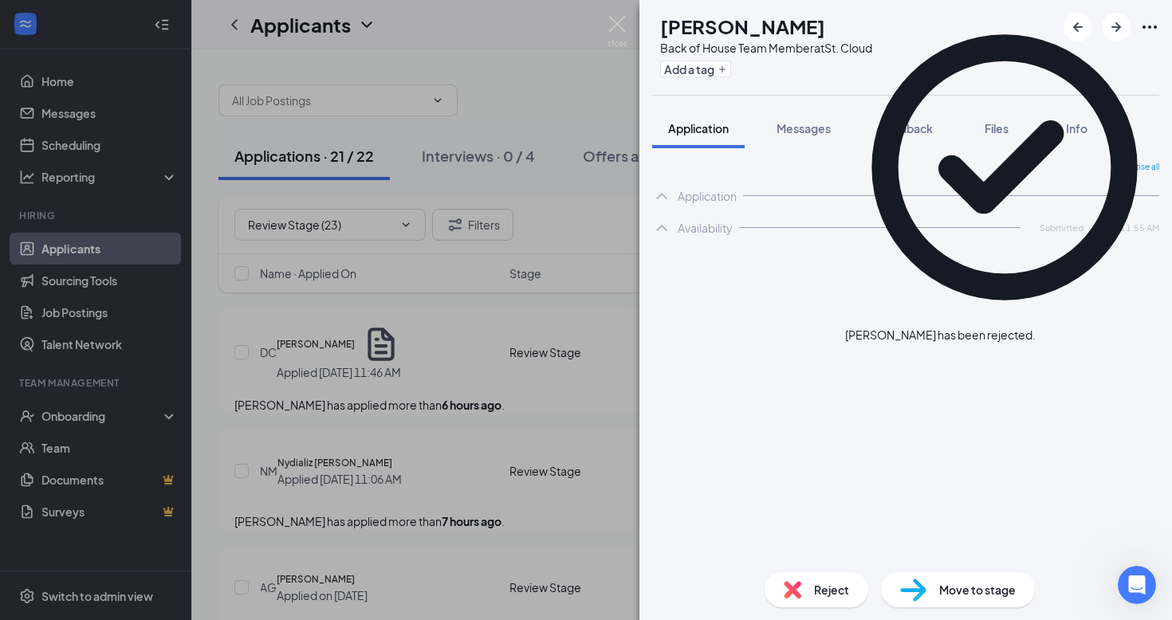
click at [1036, 327] on icon "Cross" at bounding box center [1036, 327] width 0 height 0
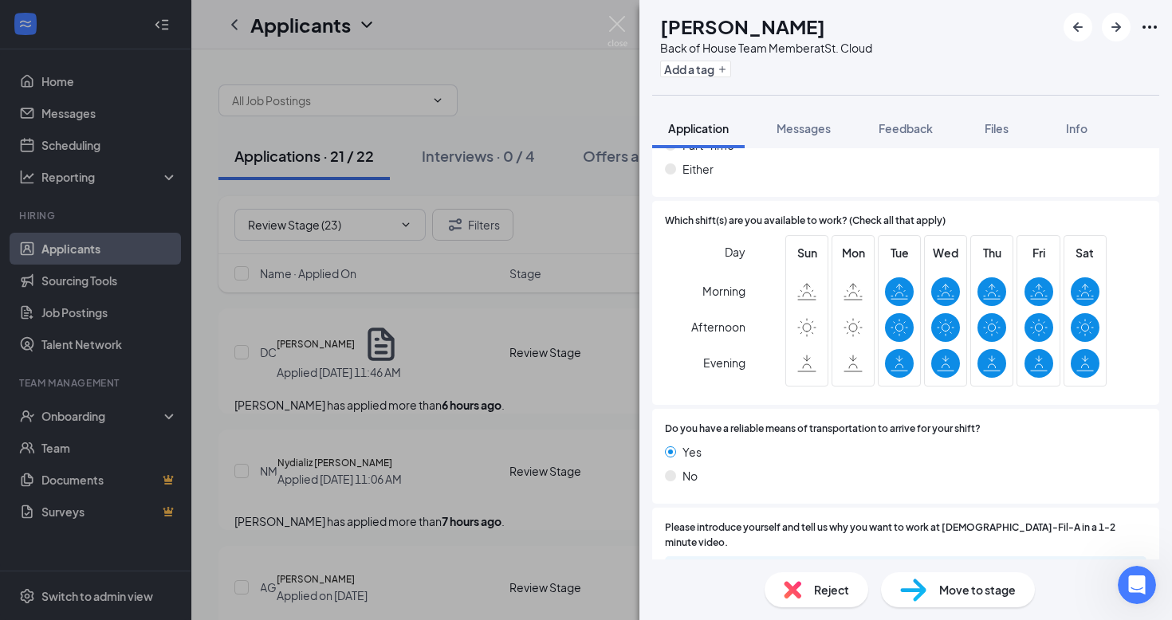
click at [823, 589] on span "Reject" at bounding box center [831, 590] width 35 height 18
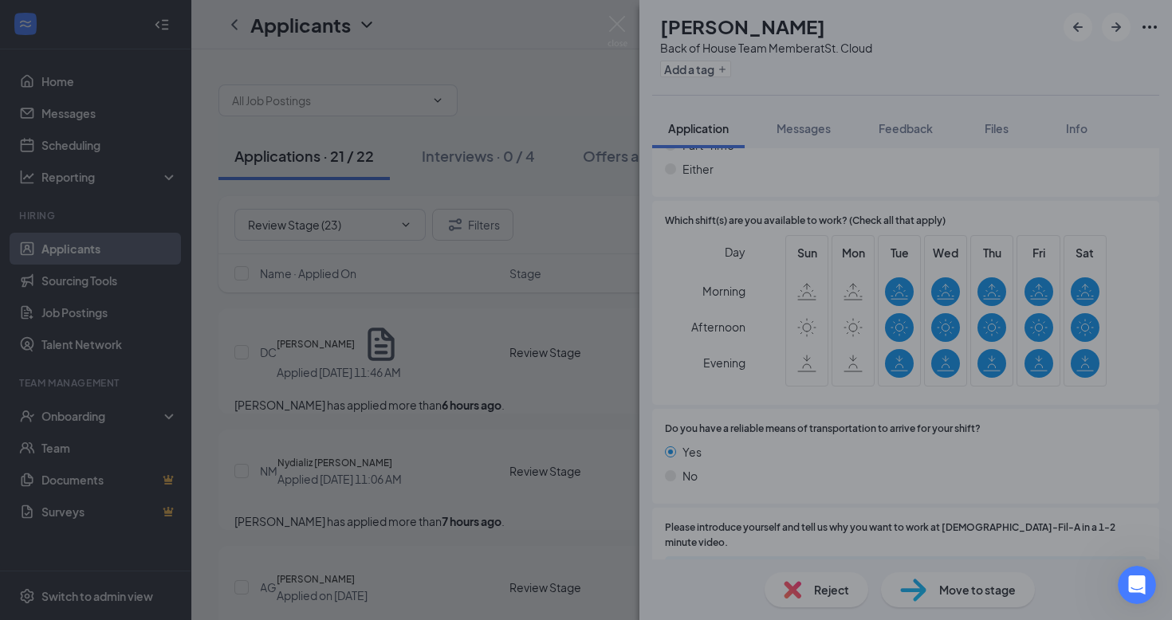
scroll to position [1733, 0]
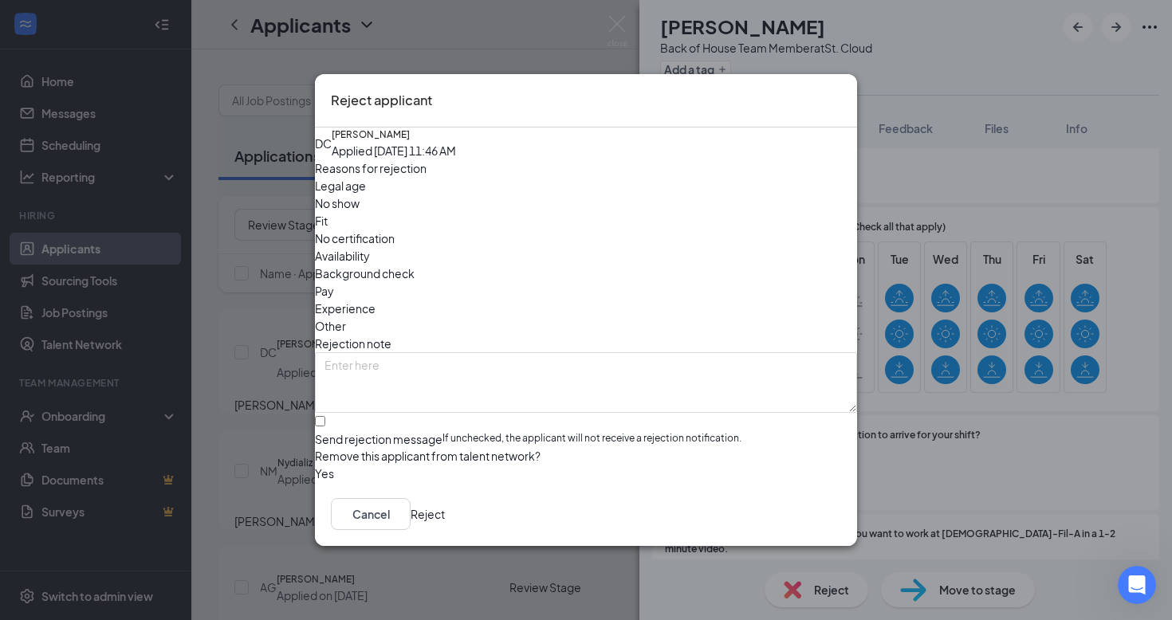
click at [454, 431] on span "If unchecked, the applicant will not receive a rejection notification." at bounding box center [592, 439] width 299 height 16
click at [325, 416] on input "Send rejection message If unchecked, the applicant will not receive a rejection…" at bounding box center [320, 421] width 10 height 10
checkbox input "true"
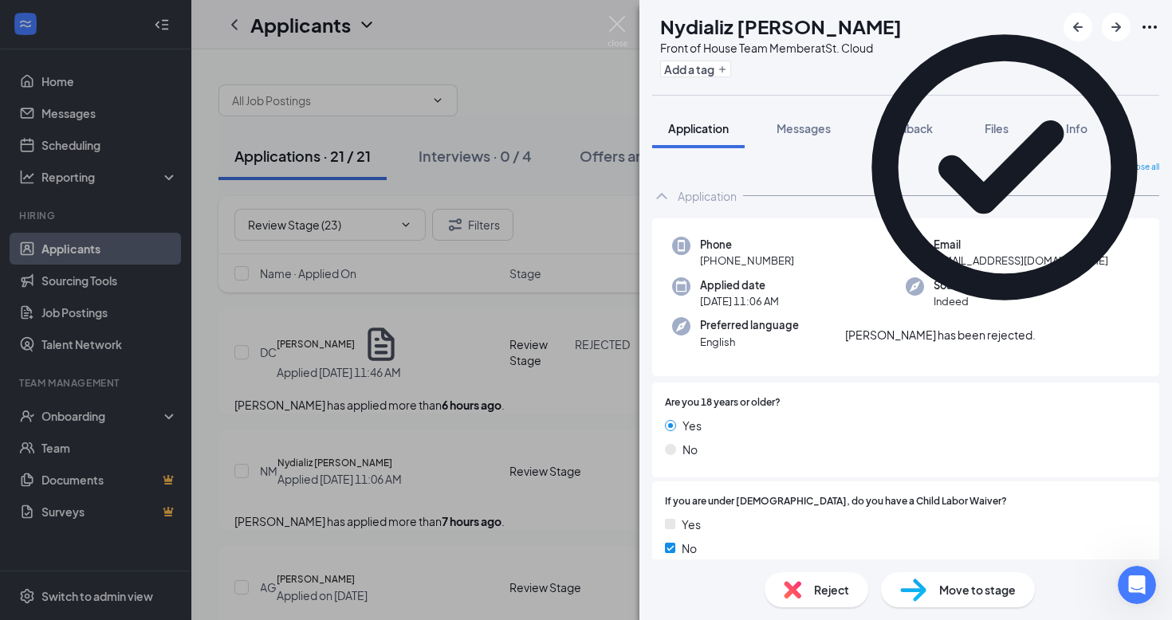
click at [1036, 327] on icon "Cross" at bounding box center [1036, 327] width 0 height 0
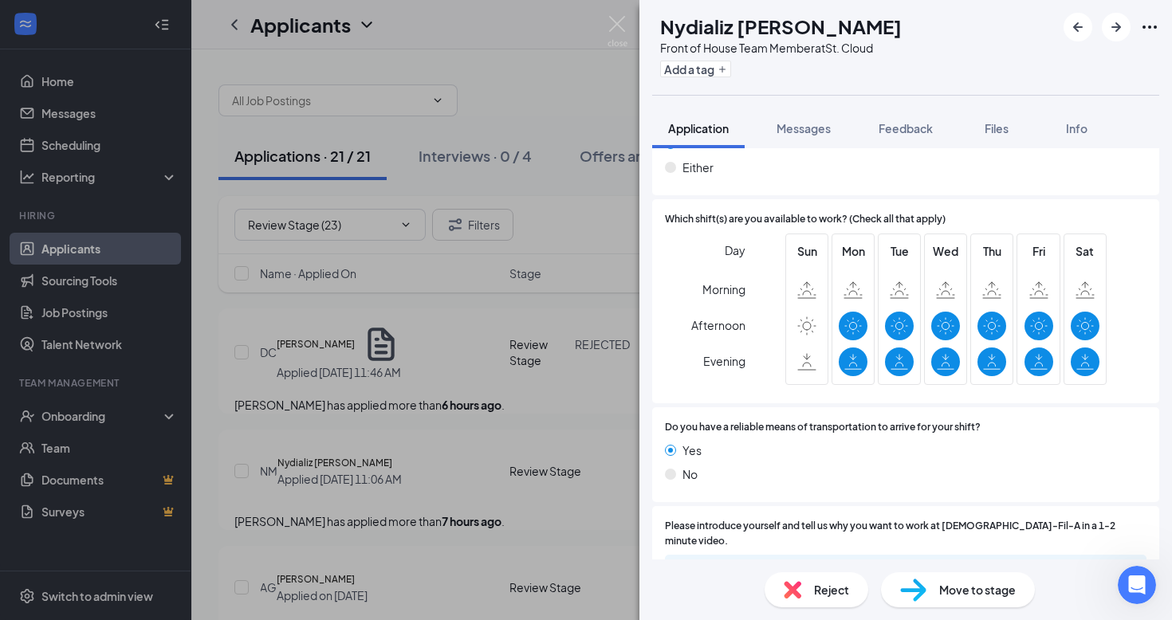
scroll to position [1756, 0]
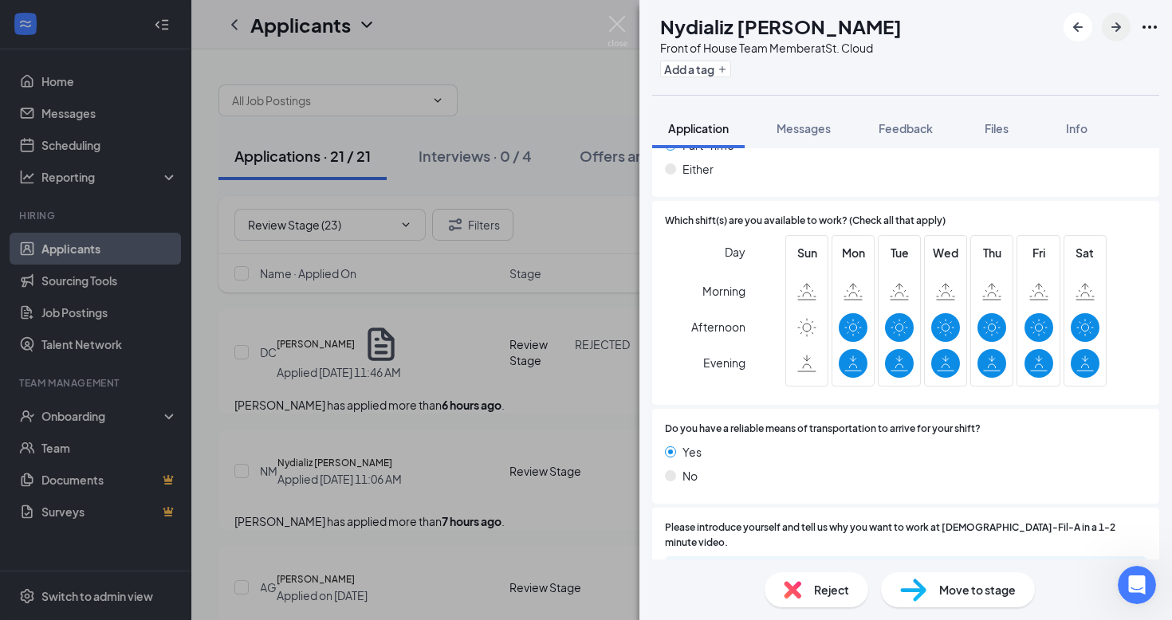
click at [1115, 22] on icon "ArrowRight" at bounding box center [1116, 27] width 19 height 19
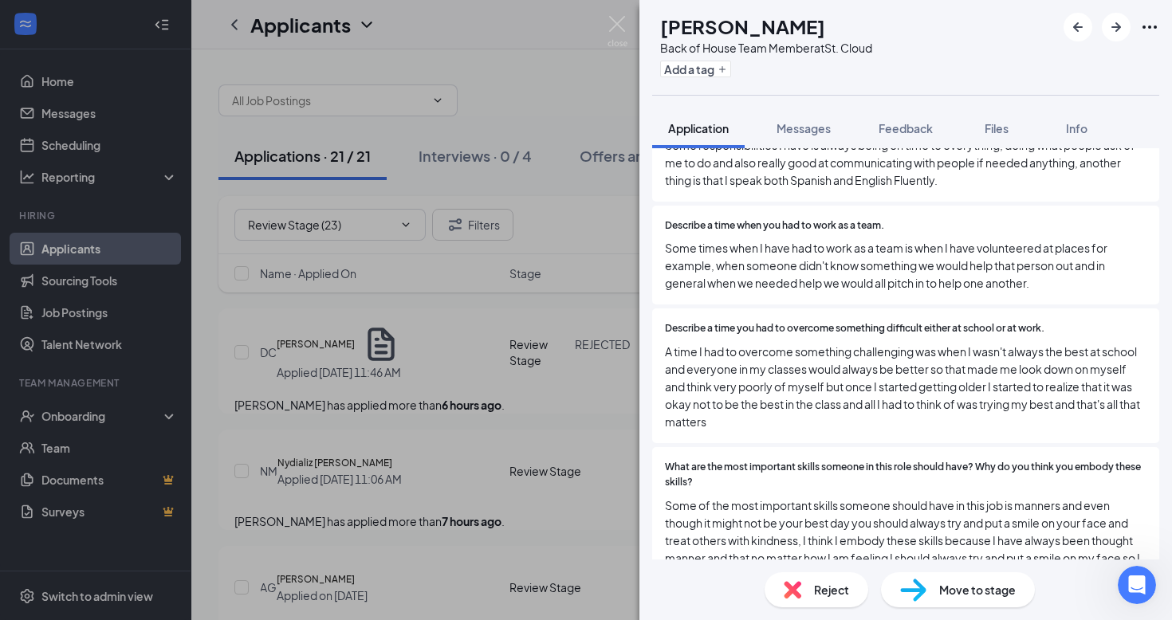
scroll to position [1037, 0]
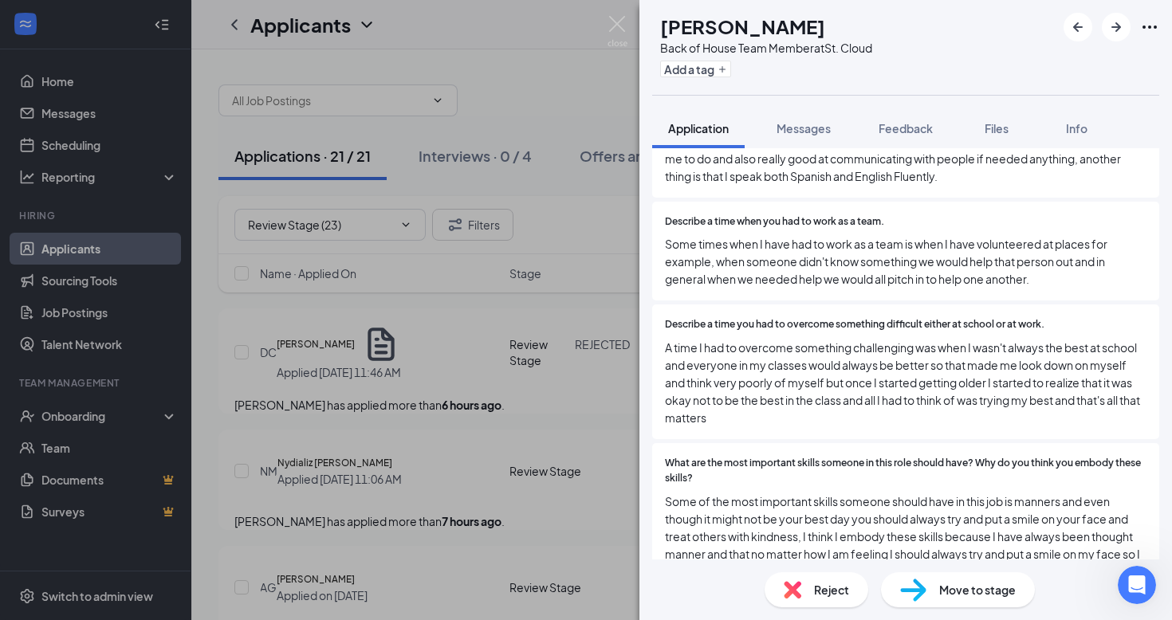
click at [392, 492] on div "AG [PERSON_NAME] Back of House Team Member at [GEOGRAPHIC_DATA] Add a tag Appli…" at bounding box center [586, 310] width 1172 height 620
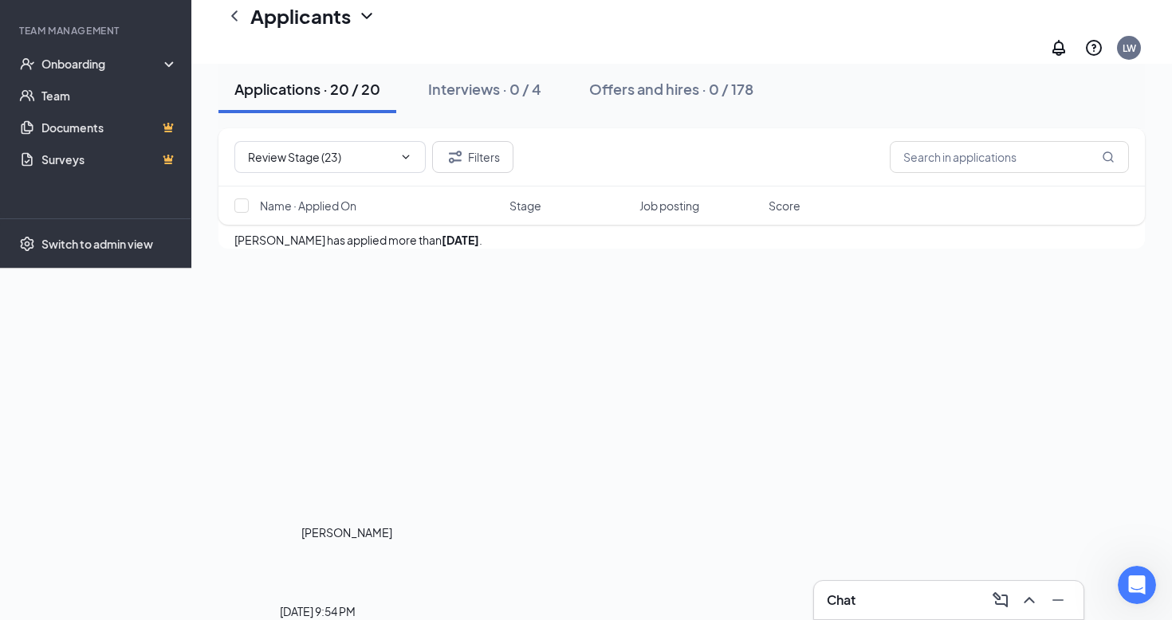
scroll to position [2482, 0]
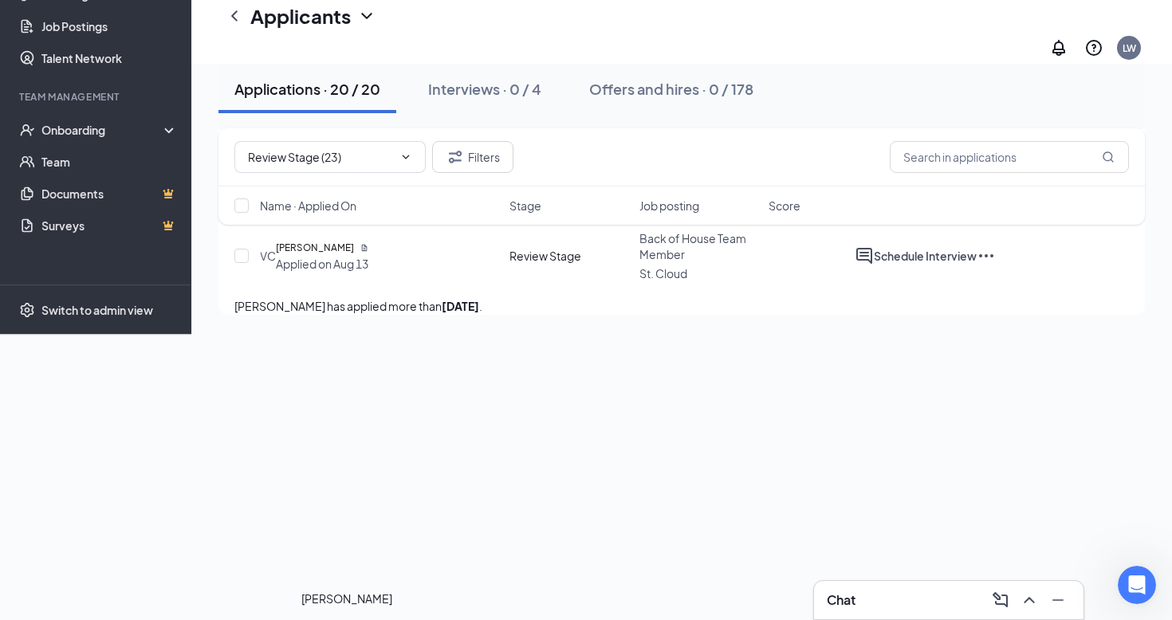
click at [342, 256] on h5 "[PERSON_NAME]" at bounding box center [315, 248] width 78 height 16
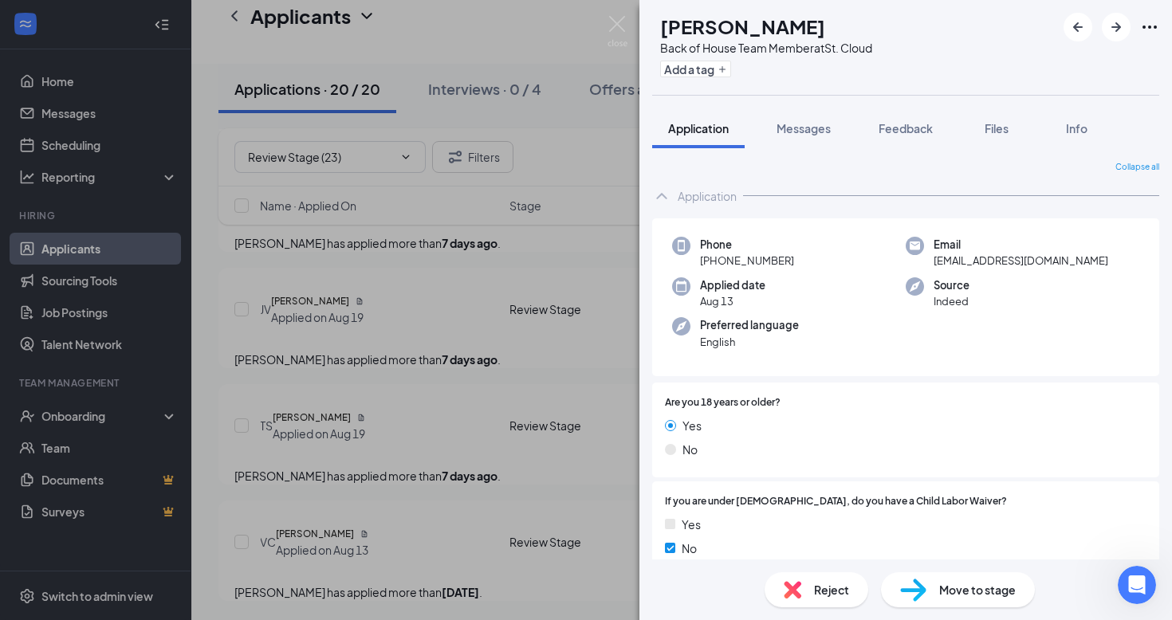
scroll to position [-2, 0]
click at [437, 495] on div "VC [PERSON_NAME] Back of House Team Member at [GEOGRAPHIC_DATA] Add a tag Appli…" at bounding box center [586, 310] width 1172 height 620
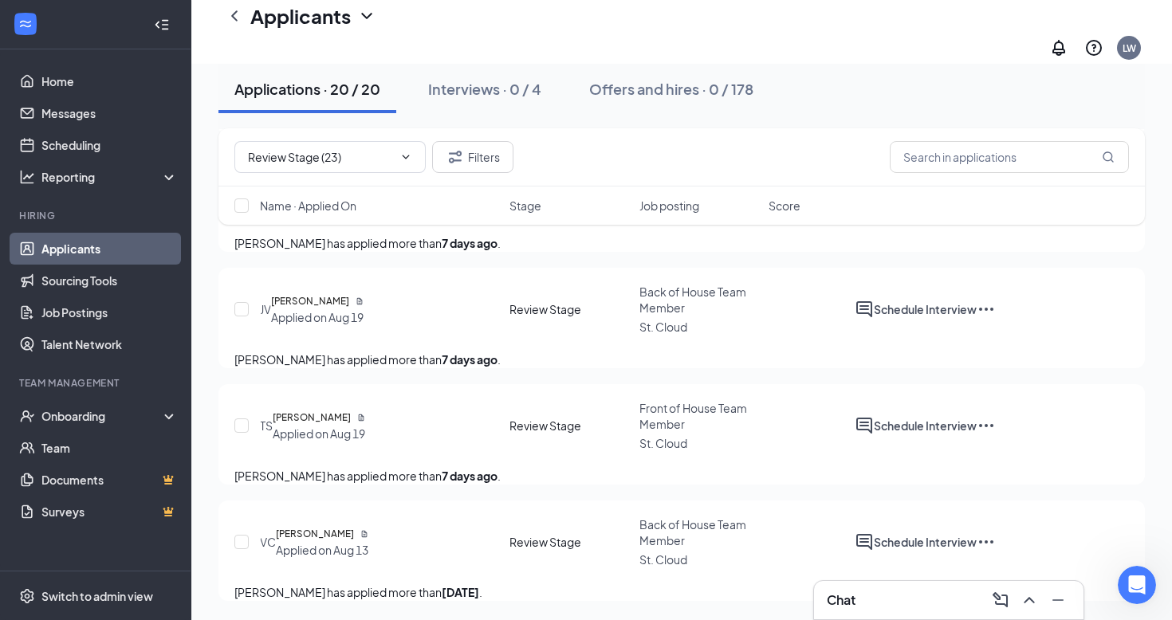
scroll to position [2327, 0]
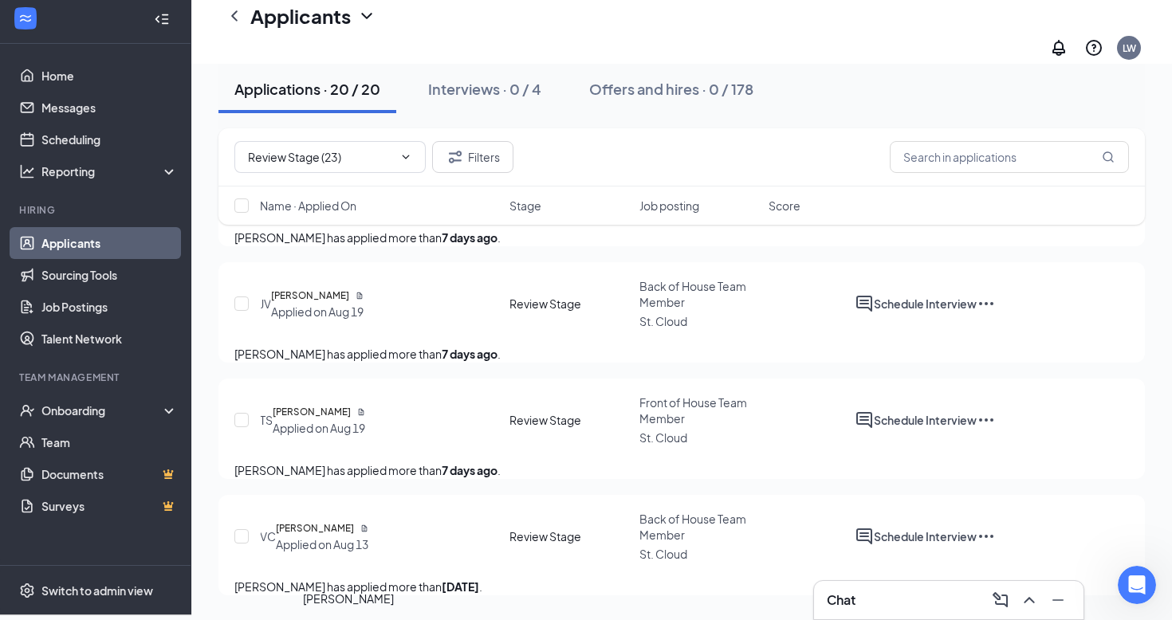
click at [337, 304] on h5 "[PERSON_NAME]" at bounding box center [310, 296] width 78 height 16
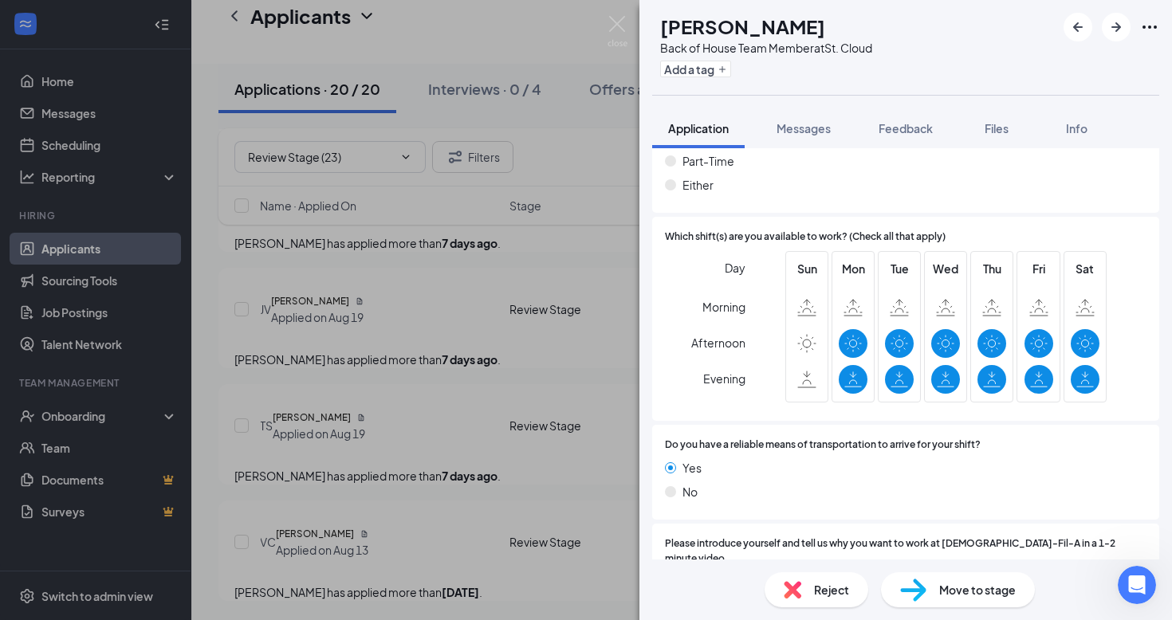
scroll to position [1897, 0]
click at [391, 340] on div "JV [PERSON_NAME] Back of House Team Member at [GEOGRAPHIC_DATA] Add a tag Appli…" at bounding box center [586, 310] width 1172 height 620
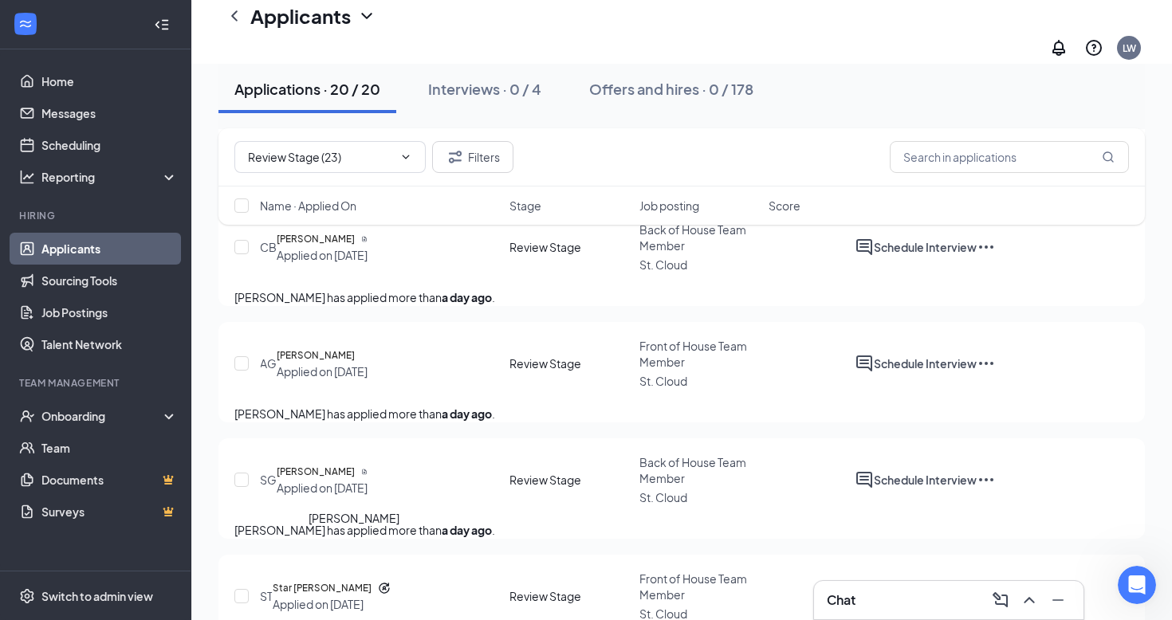
scroll to position [347, 0]
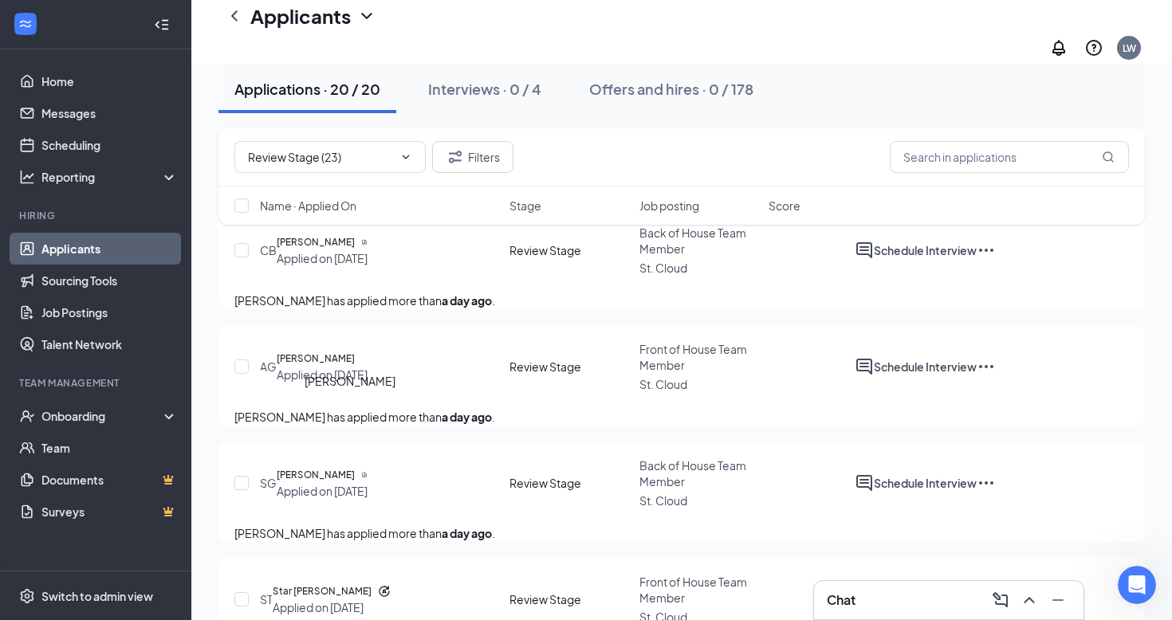
click at [352, 367] on h5 "[PERSON_NAME]" at bounding box center [316, 359] width 78 height 16
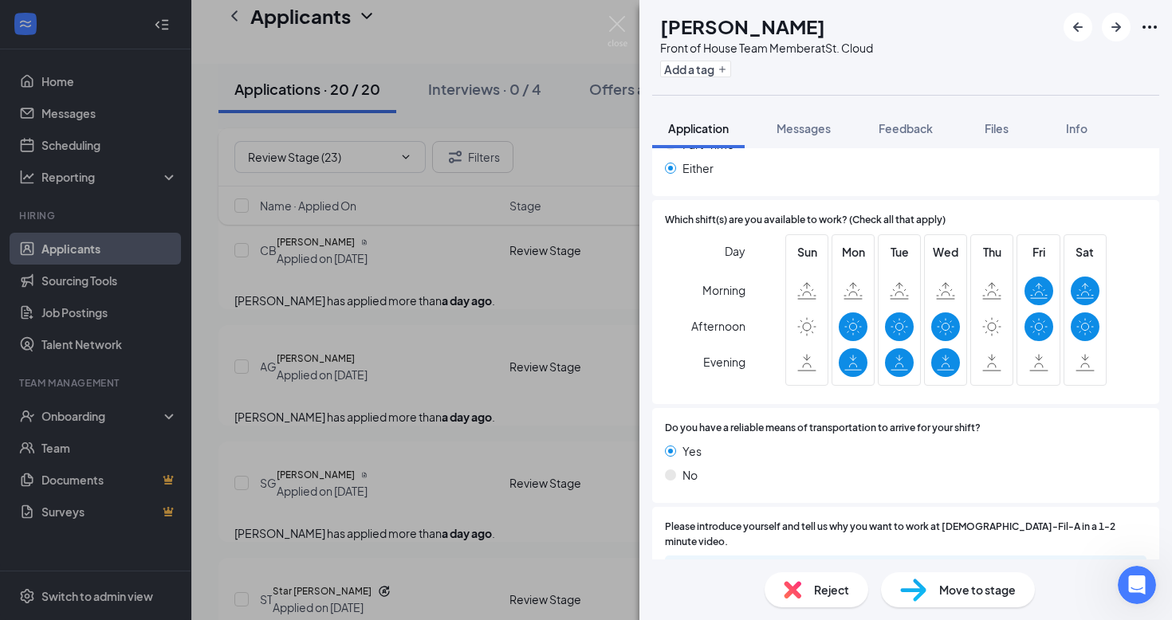
scroll to position [1879, 0]
click at [481, 388] on div "AG [PERSON_NAME] Front of House Team Member at [GEOGRAPHIC_DATA] Add a tag Appl…" at bounding box center [586, 310] width 1172 height 620
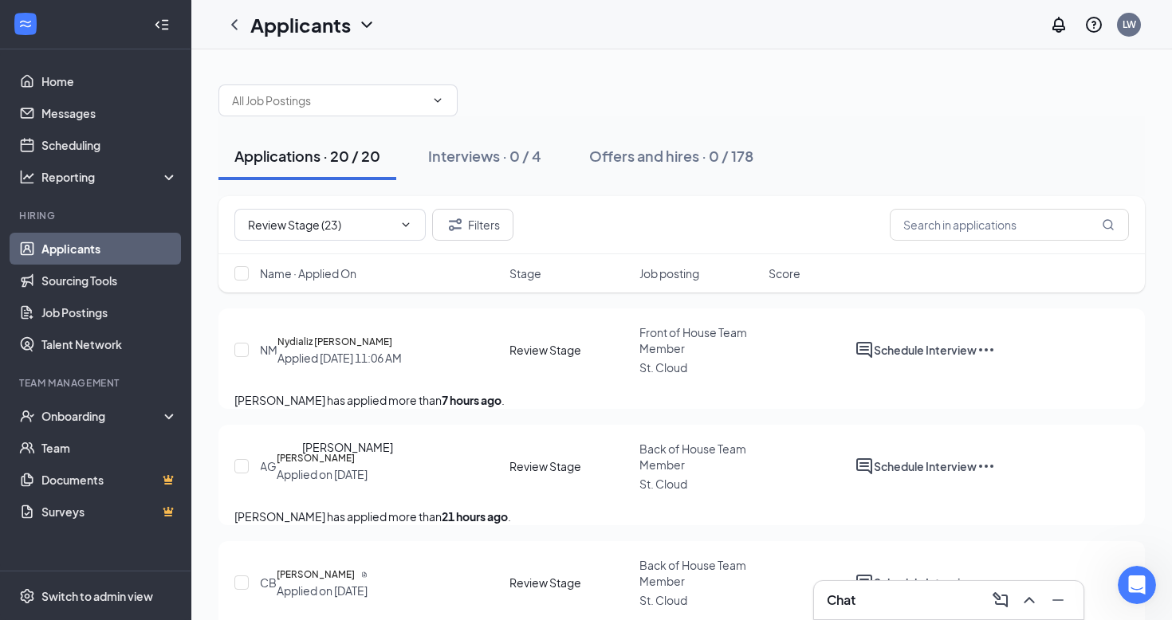
click at [318, 466] on h5 "[PERSON_NAME]" at bounding box center [316, 459] width 78 height 16
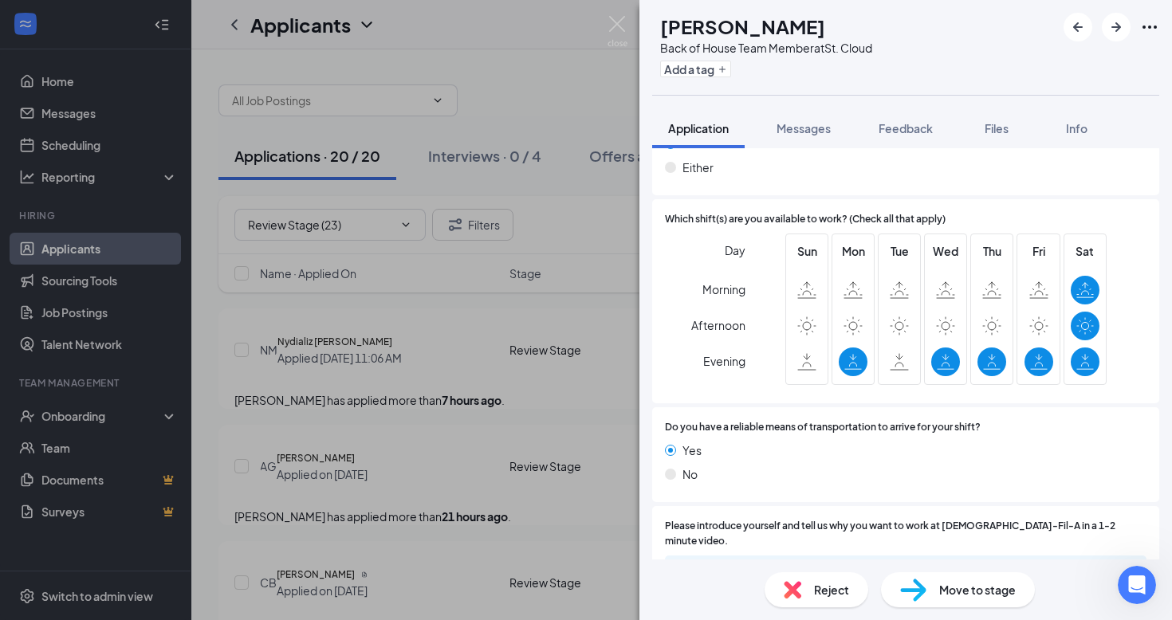
scroll to position [1969, 0]
click at [564, 558] on div "AG [PERSON_NAME] Back of House Team Member at [GEOGRAPHIC_DATA] Add a tag Appli…" at bounding box center [586, 310] width 1172 height 620
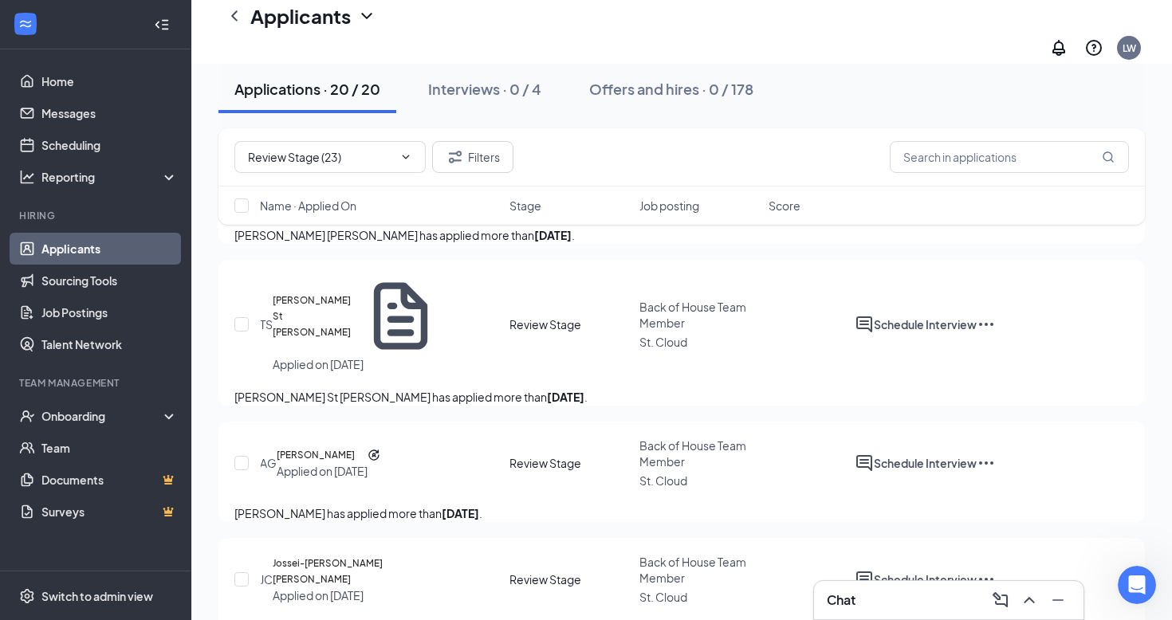
scroll to position [1493, 0]
